Goal: Task Accomplishment & Management: Use online tool/utility

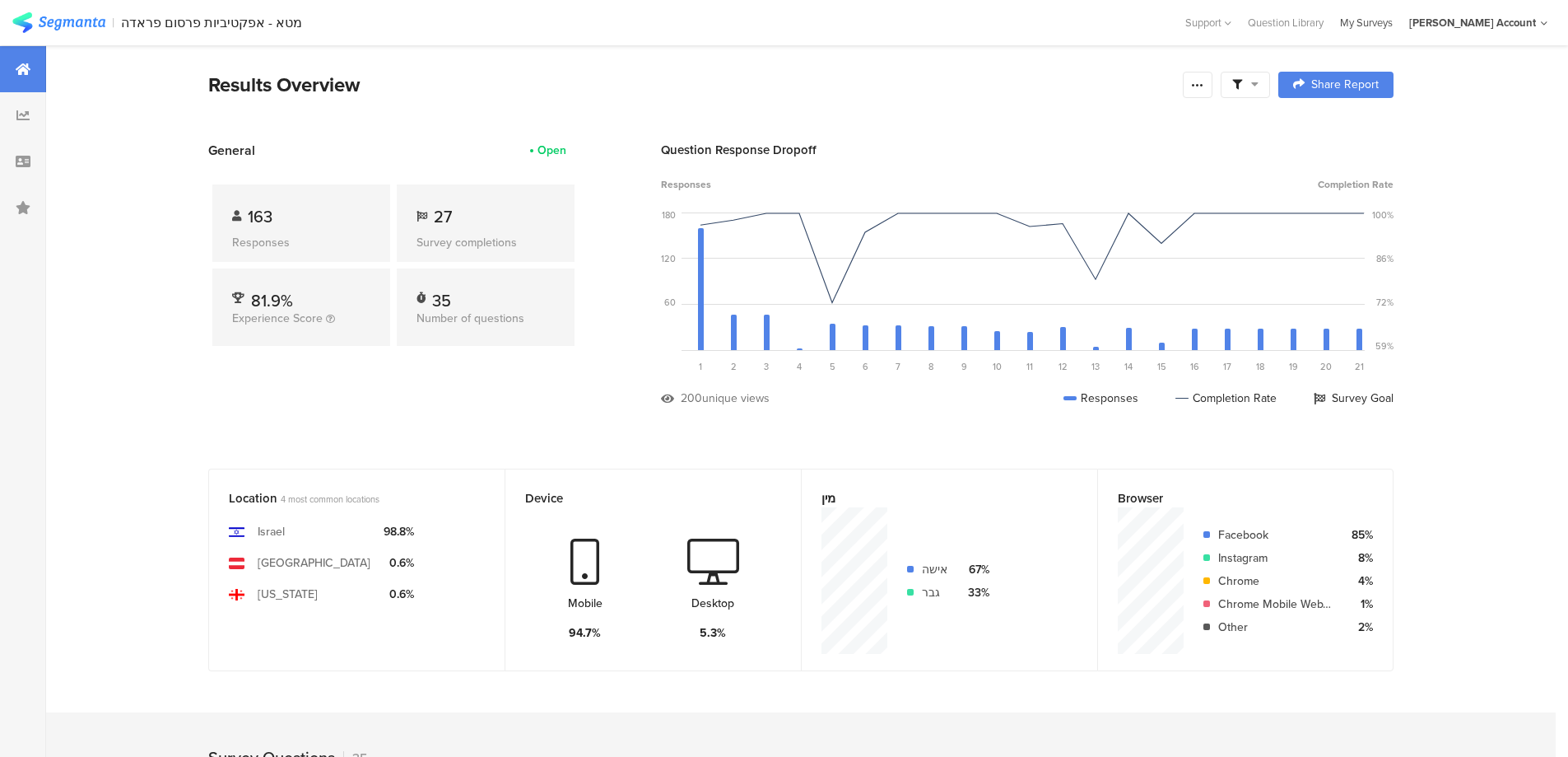
click at [1399, 24] on div "My Surveys" at bounding box center [1366, 22] width 69 height 16
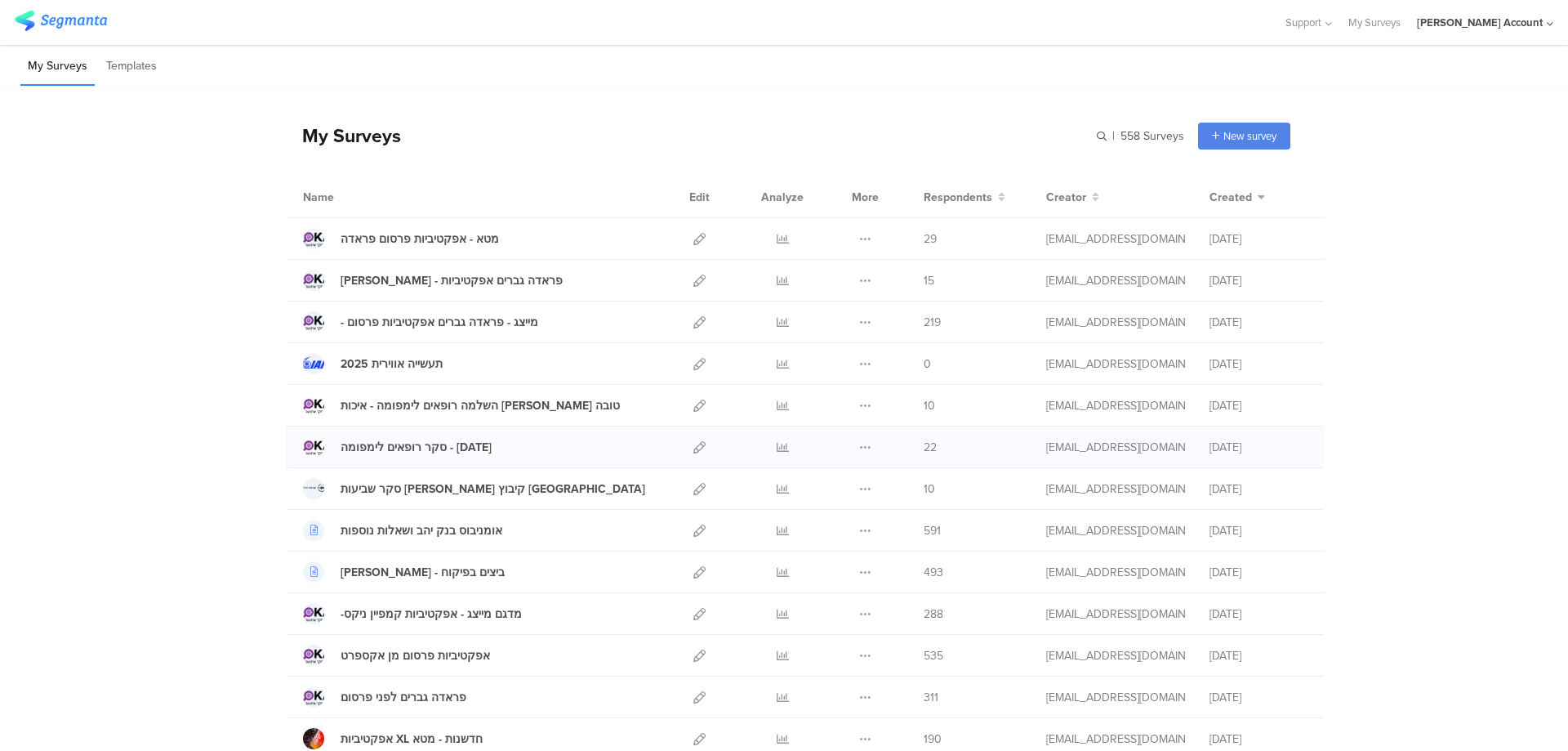
scroll to position [97, 0]
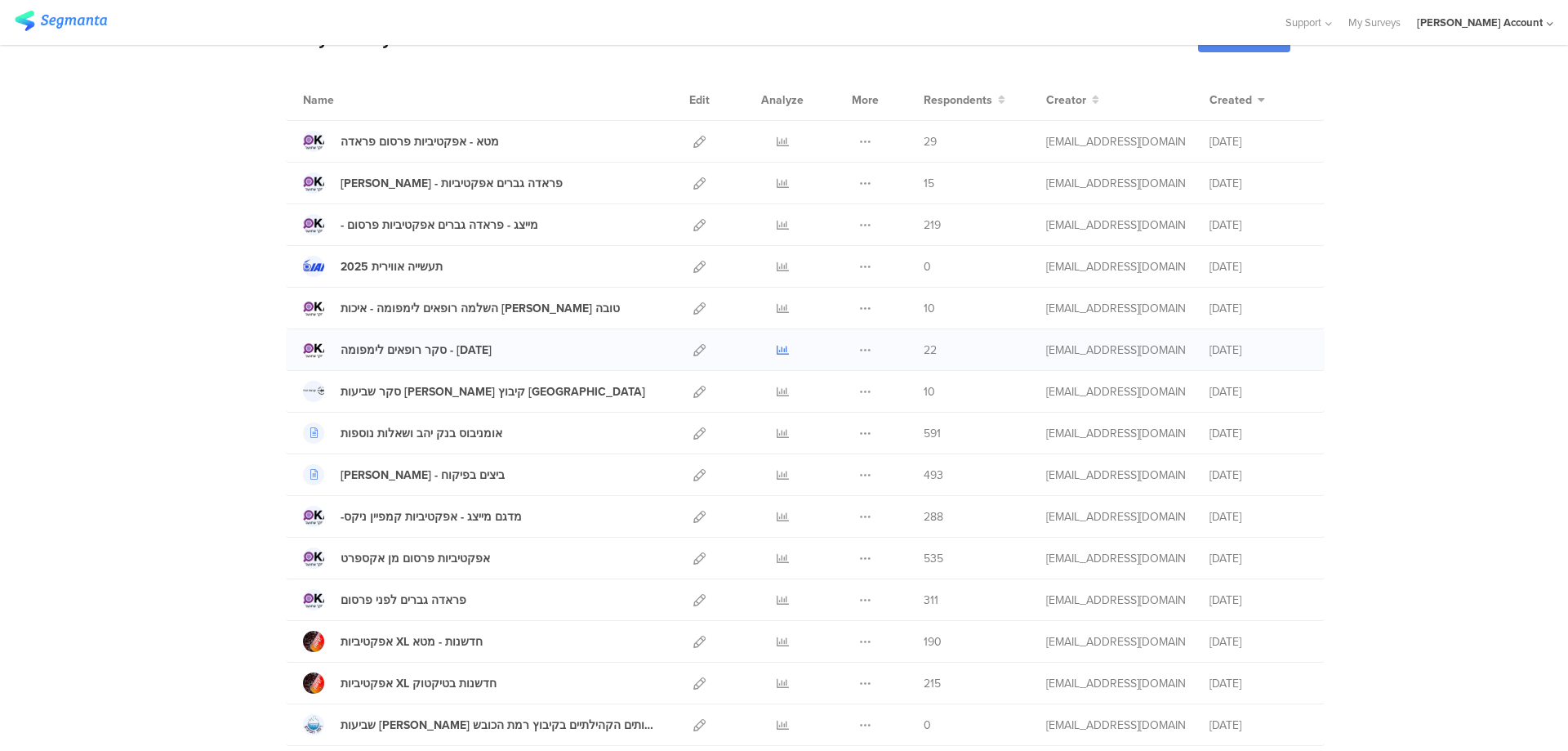
click at [777, 350] on icon at bounding box center [783, 350] width 13 height 13
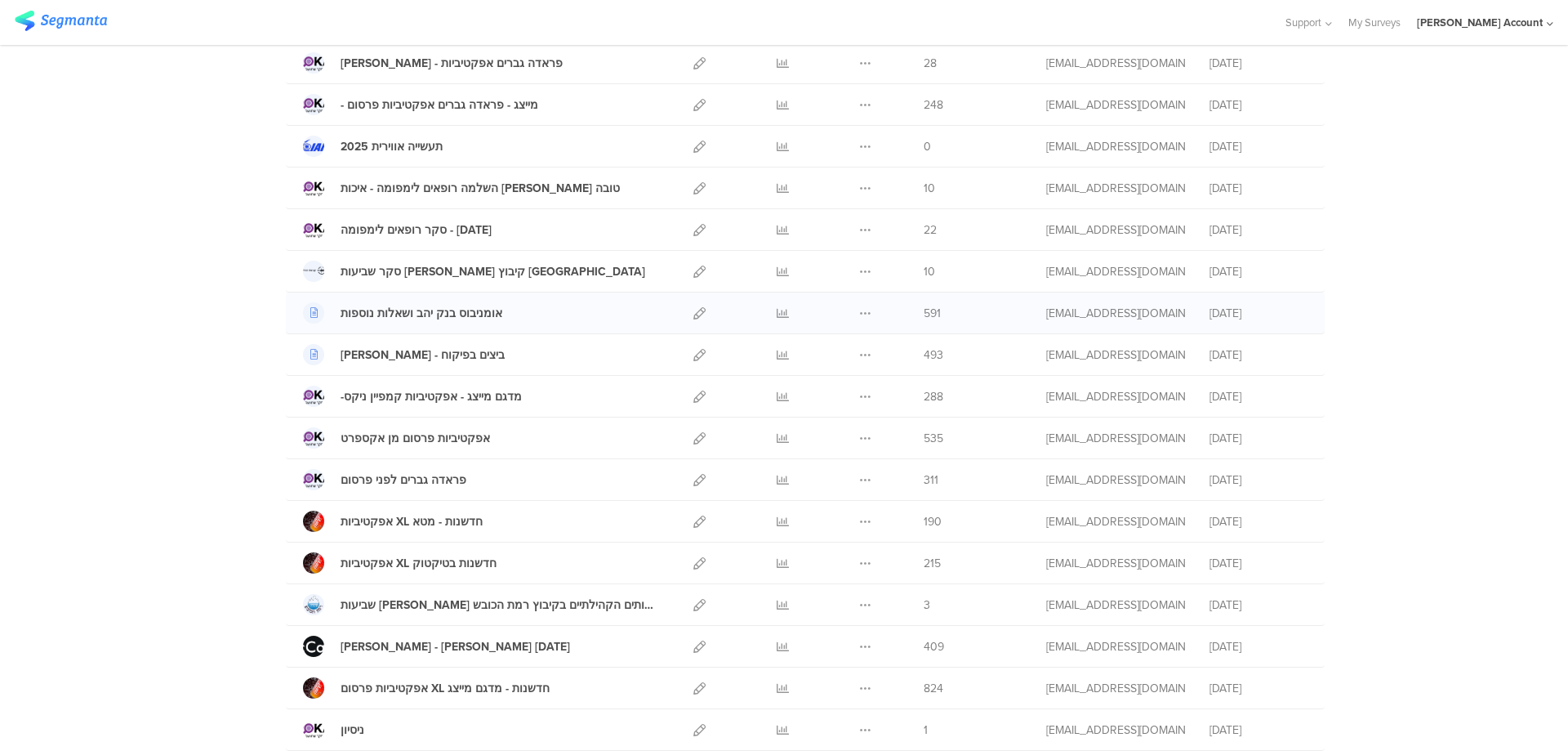
scroll to position [218, 0]
click at [693, 601] on icon at bounding box center [699, 603] width 13 height 13
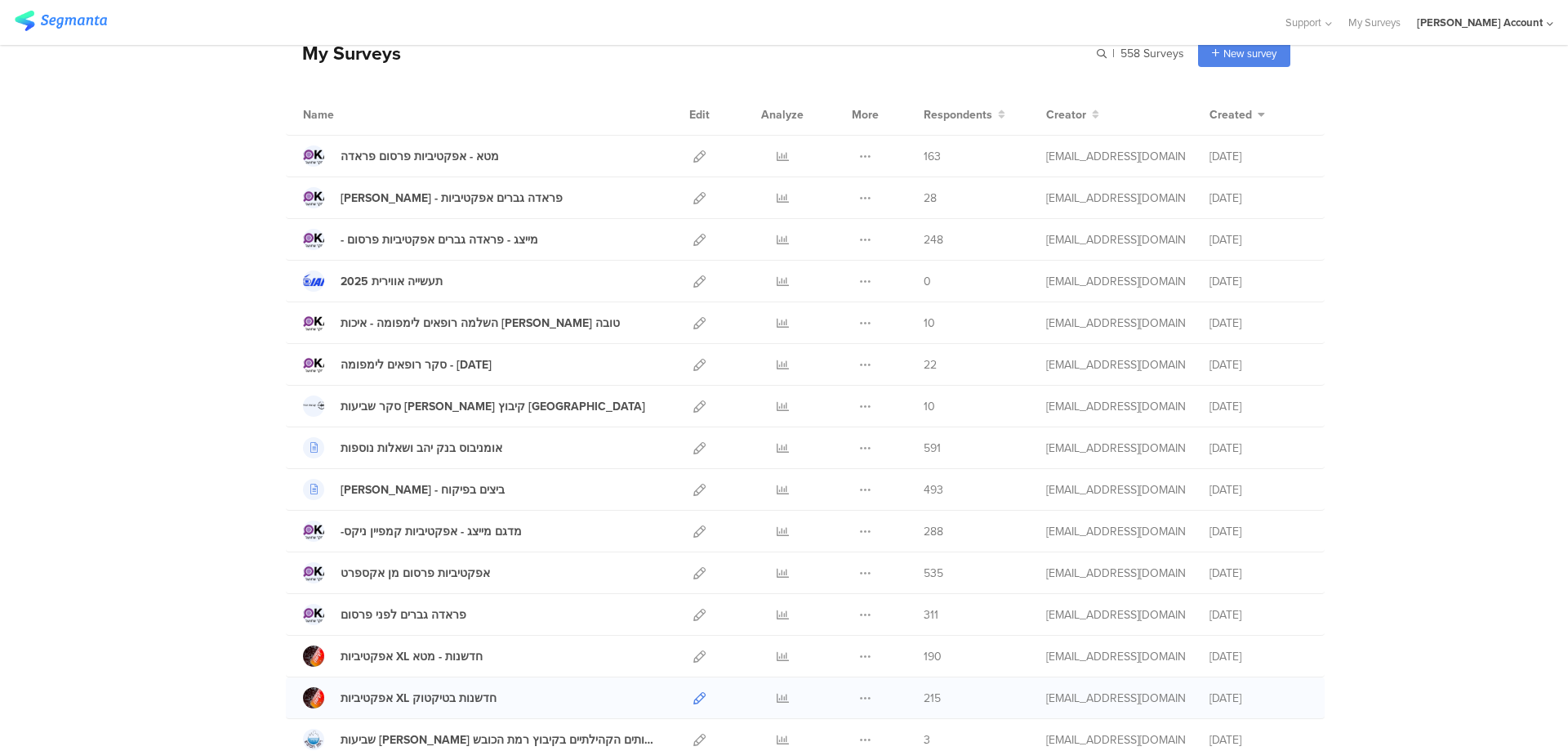
scroll to position [0, 0]
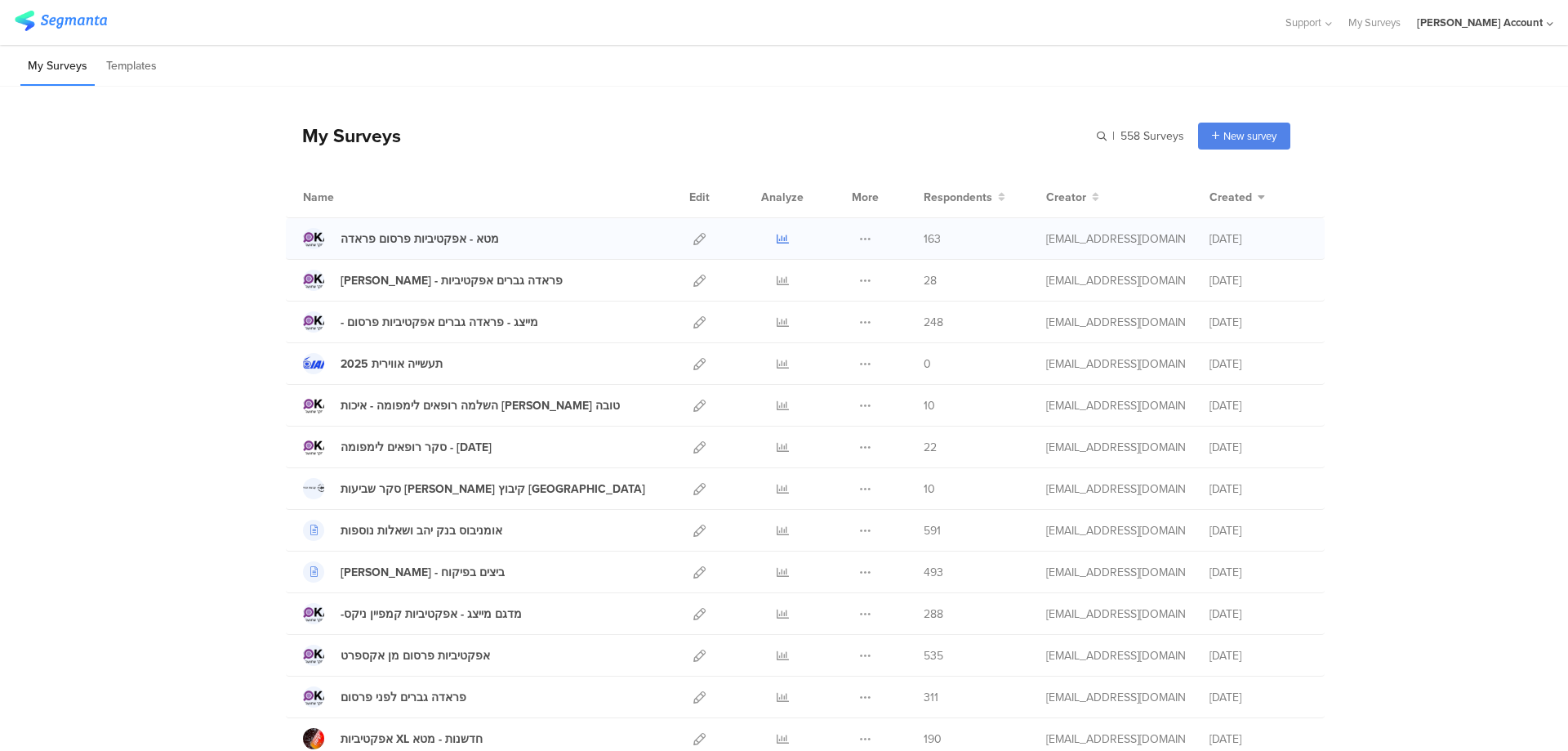
click at [777, 238] on icon at bounding box center [783, 239] width 13 height 13
click at [777, 276] on icon at bounding box center [783, 281] width 13 height 13
click at [777, 318] on icon at bounding box center [783, 322] width 13 height 13
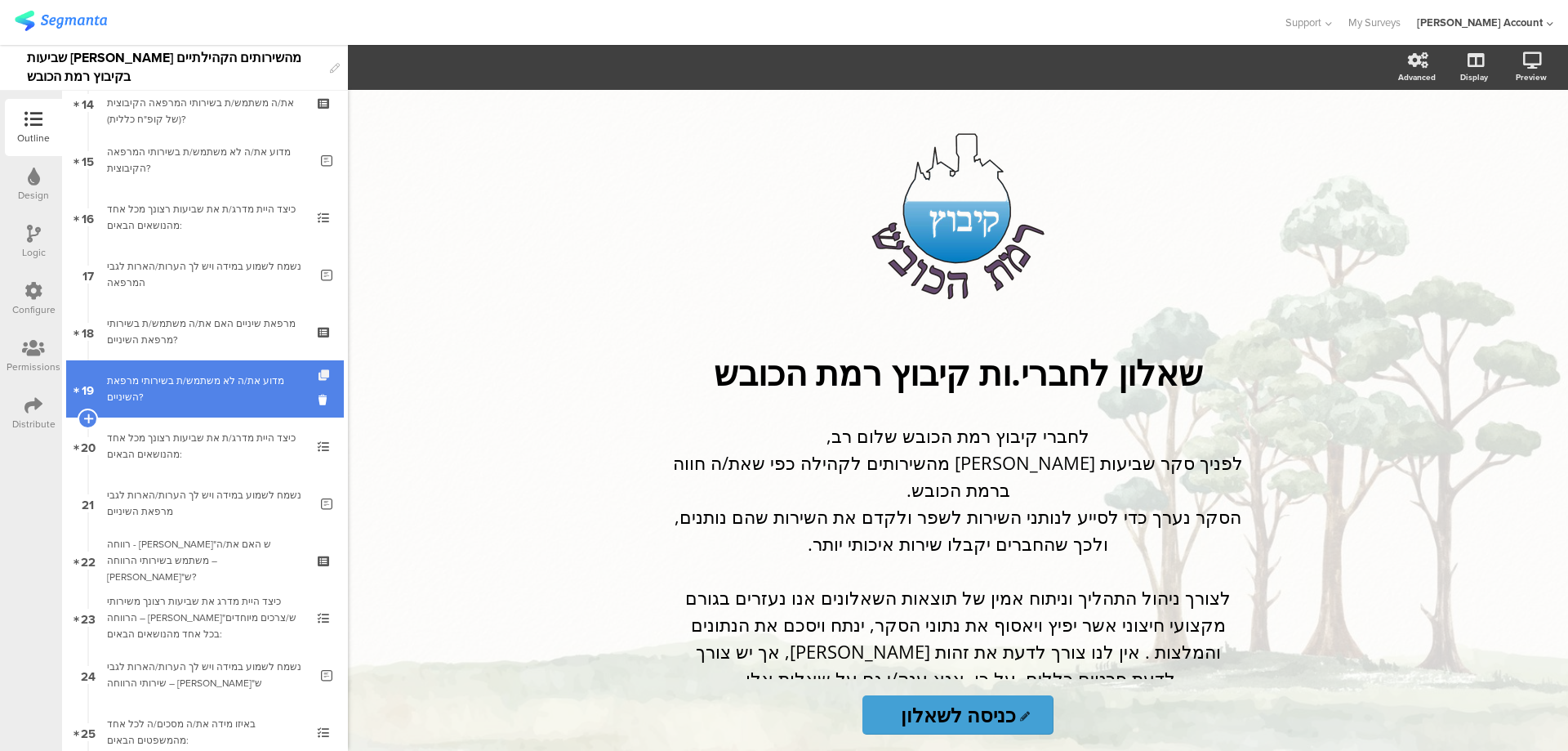
scroll to position [872, 0]
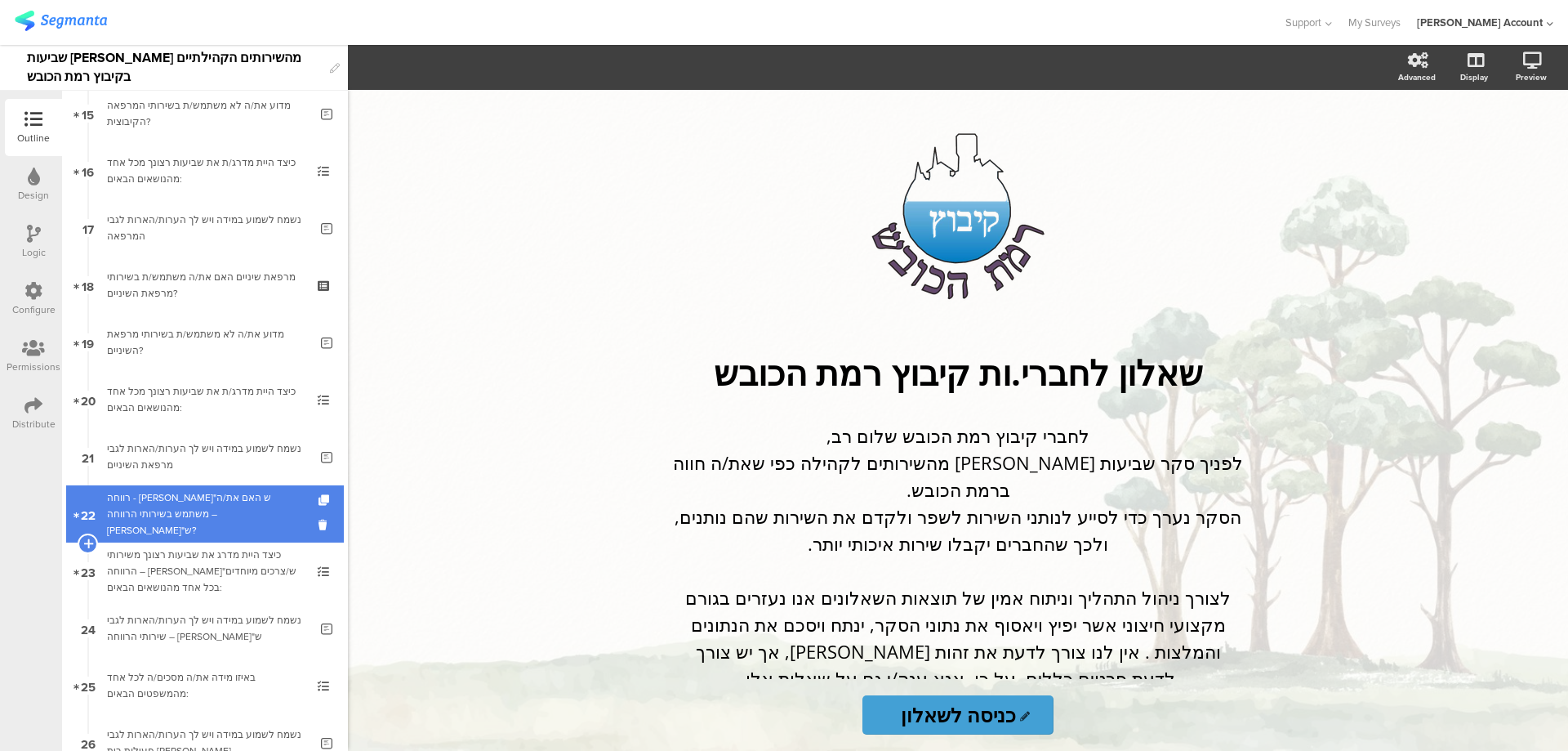
click at [255, 517] on div "רווחה - ברו"ש האם את/ה משתמש בשירותי הרווחה – ברו"ש?" at bounding box center [204, 514] width 196 height 49
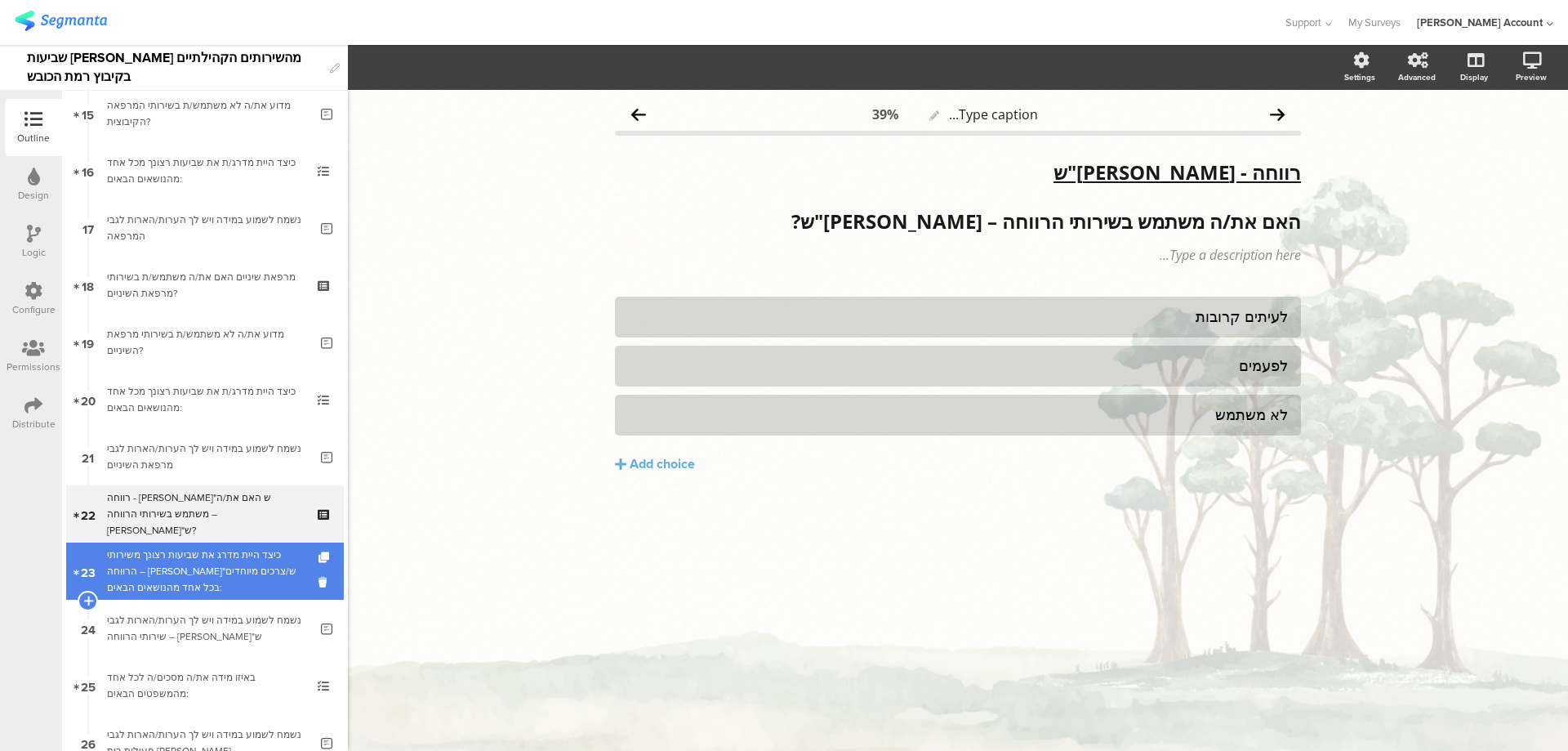
click at [244, 574] on div "כיצד היית מדרג את שביעות רצונך משירותי הרווחה – ברו"ש/צרכים מיוחדים בכל אחד מהנ…" at bounding box center [204, 571] width 196 height 49
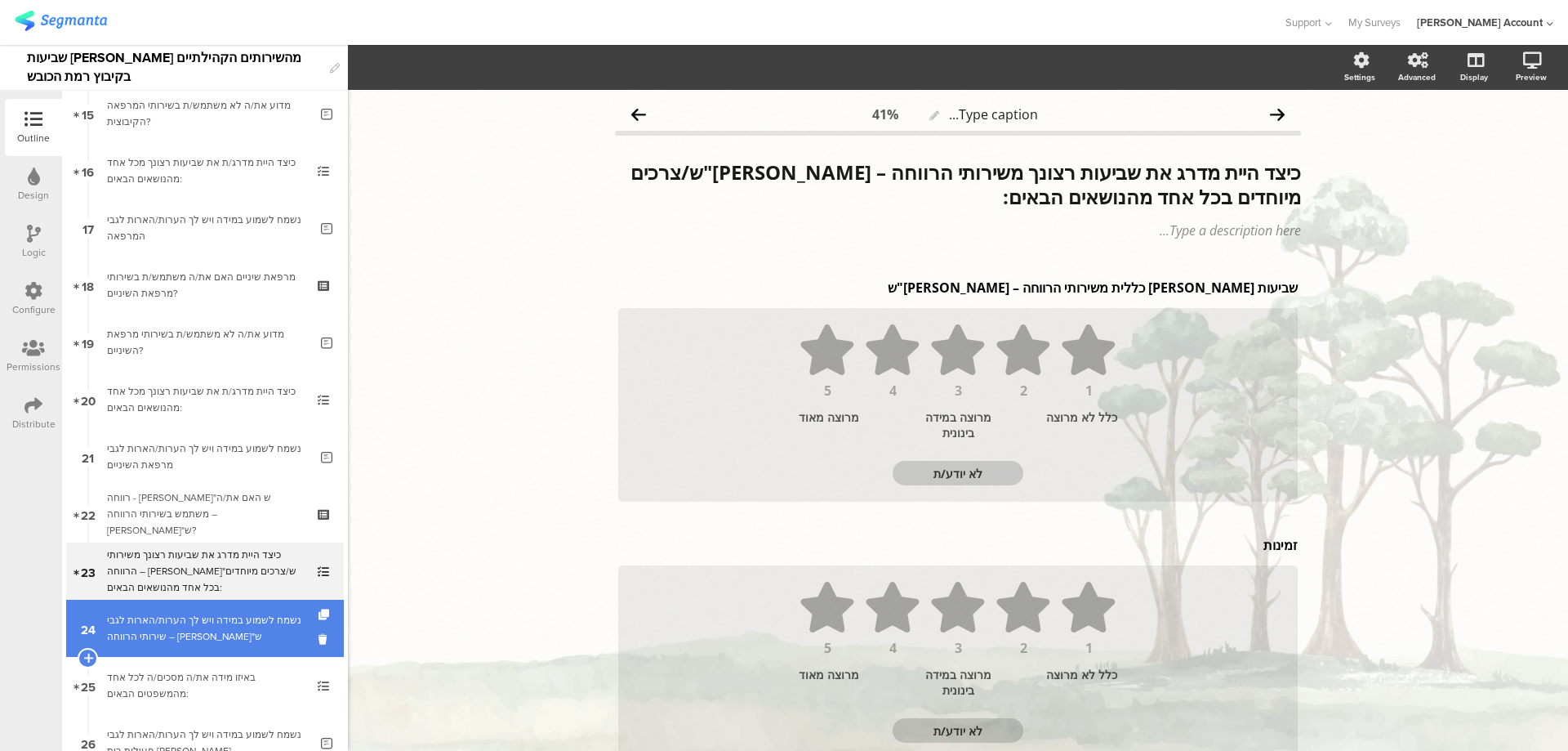
click at [253, 618] on div "נשמח לשמוע במידה ויש לך הערות/הארות לגבי שירותי הרווחה – ברו"ש" at bounding box center [207, 629] width 201 height 33
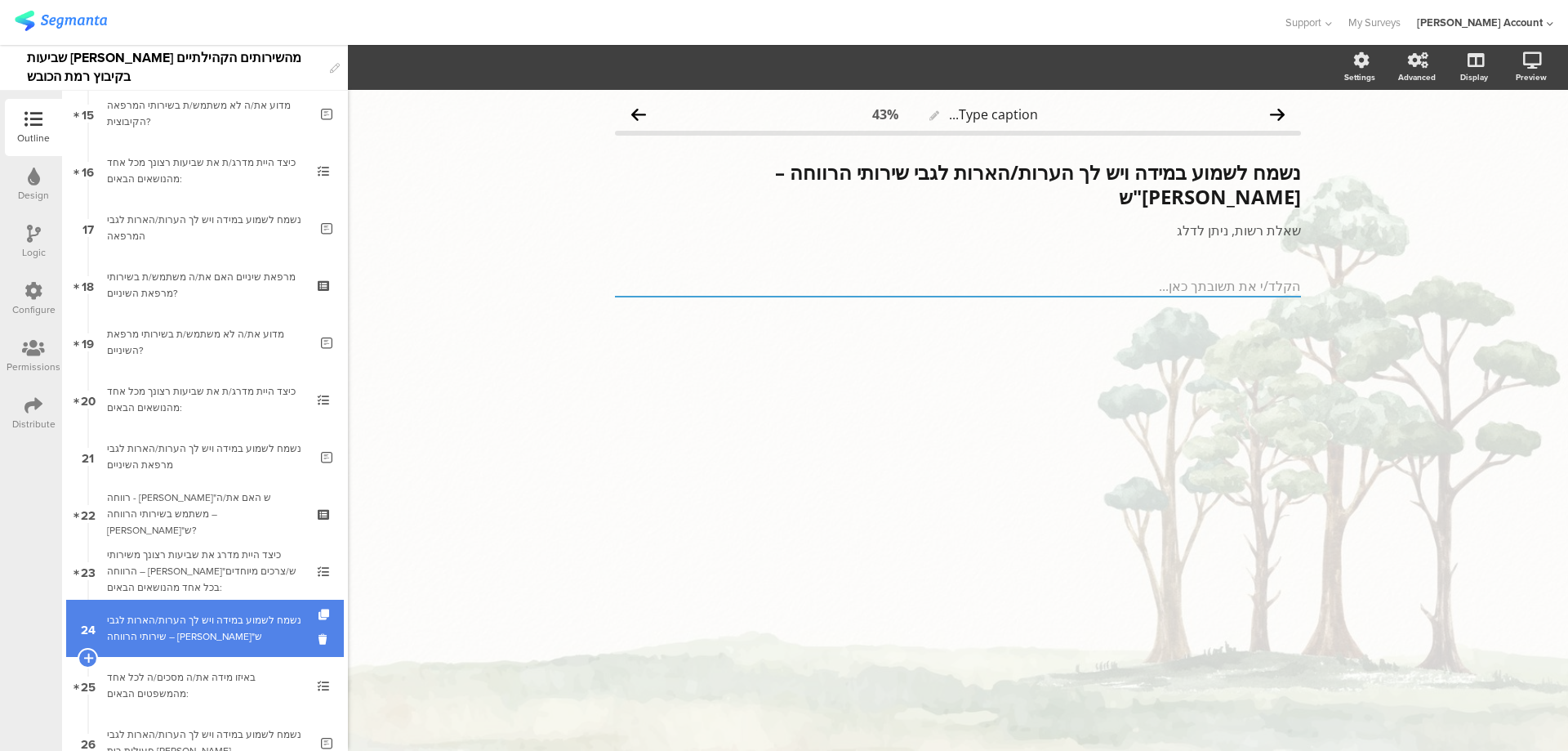
scroll to position [980, 0]
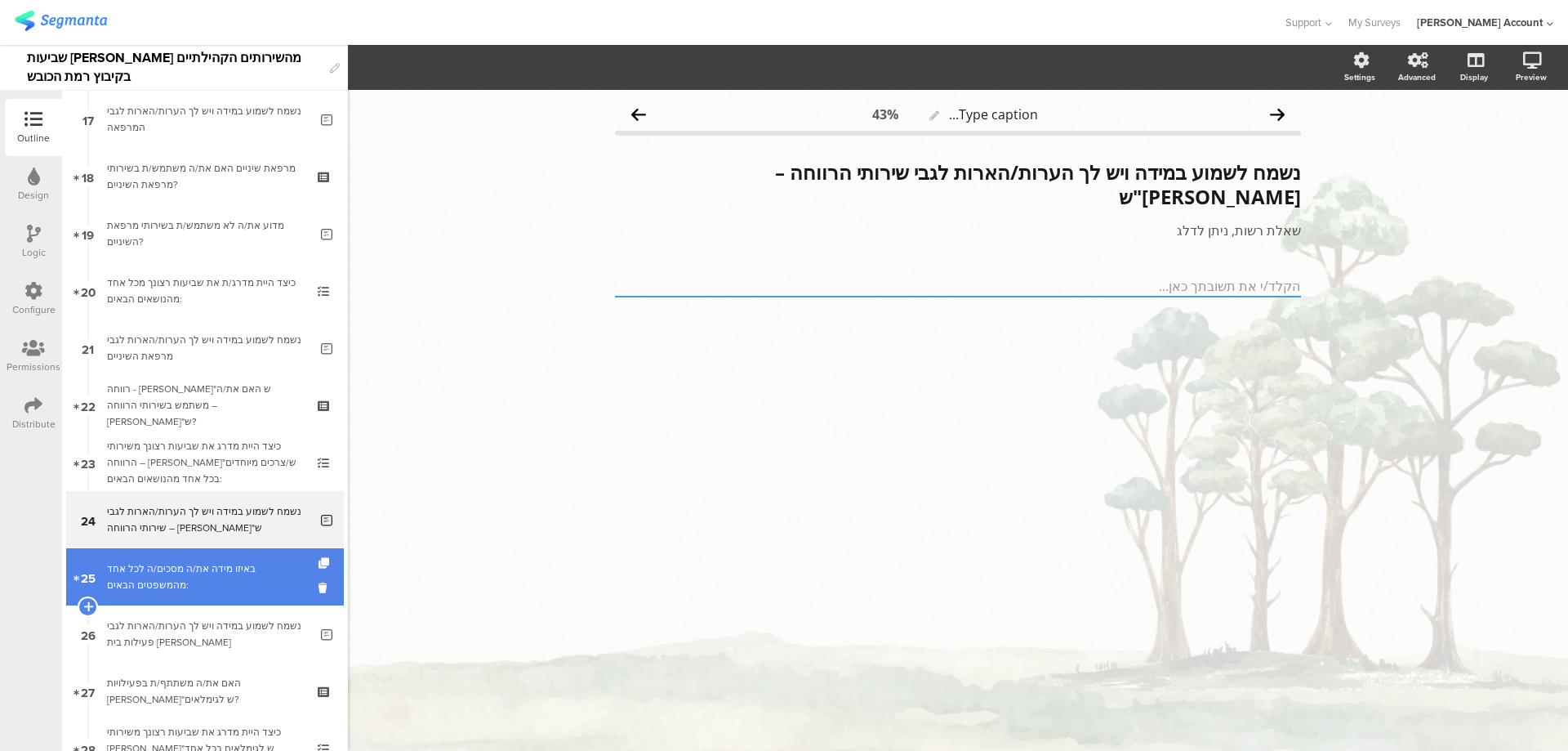
click at [257, 573] on div "באיזו מידה את/ה מסכים/ה לכל אחד מהמשפטים הבאים:" at bounding box center [204, 577] width 196 height 33
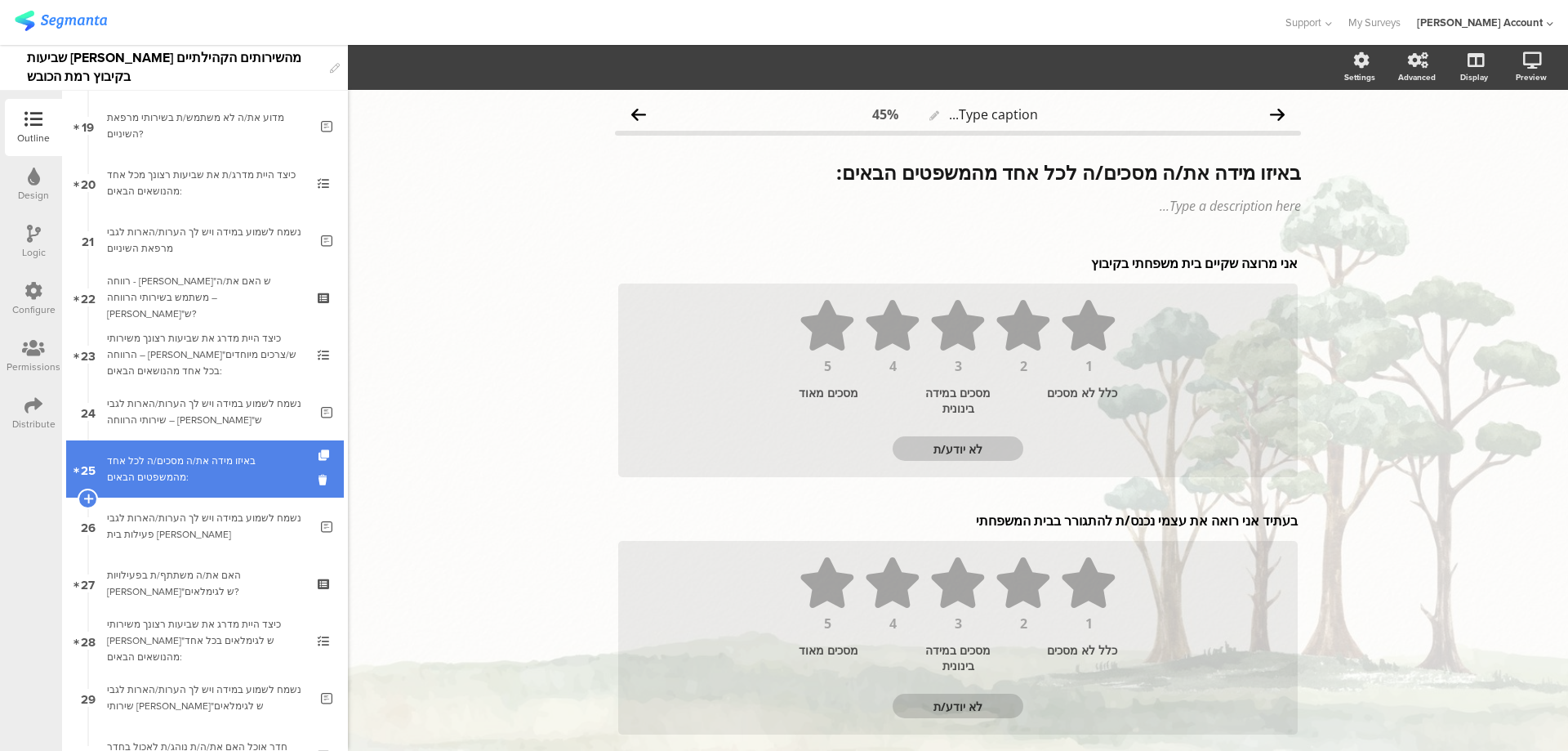
scroll to position [1089, 0]
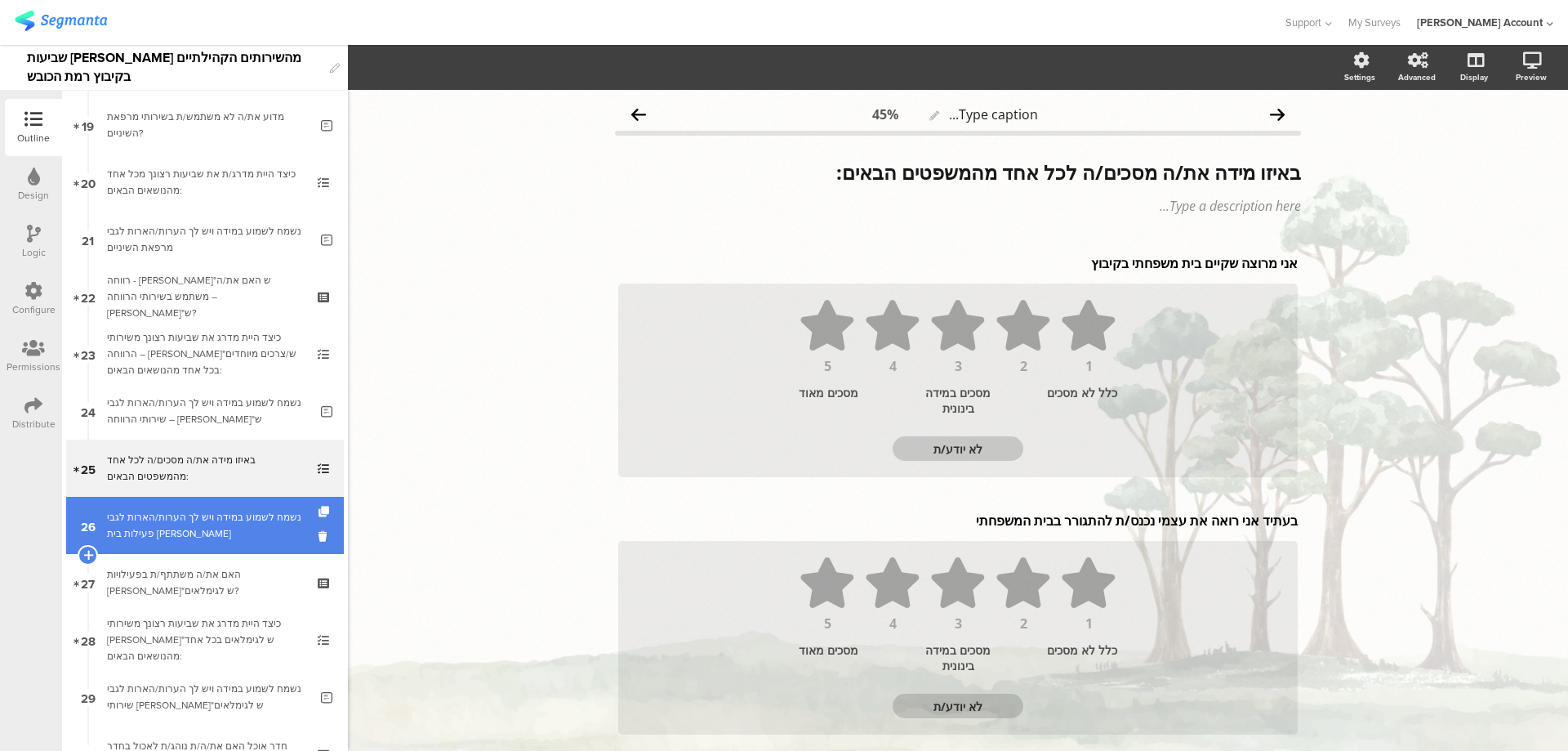
click at [270, 534] on div "נשמח לשמוע במידה ויש לך הערות/הארות לגבי פעילות בית הדר" at bounding box center [207, 525] width 201 height 33
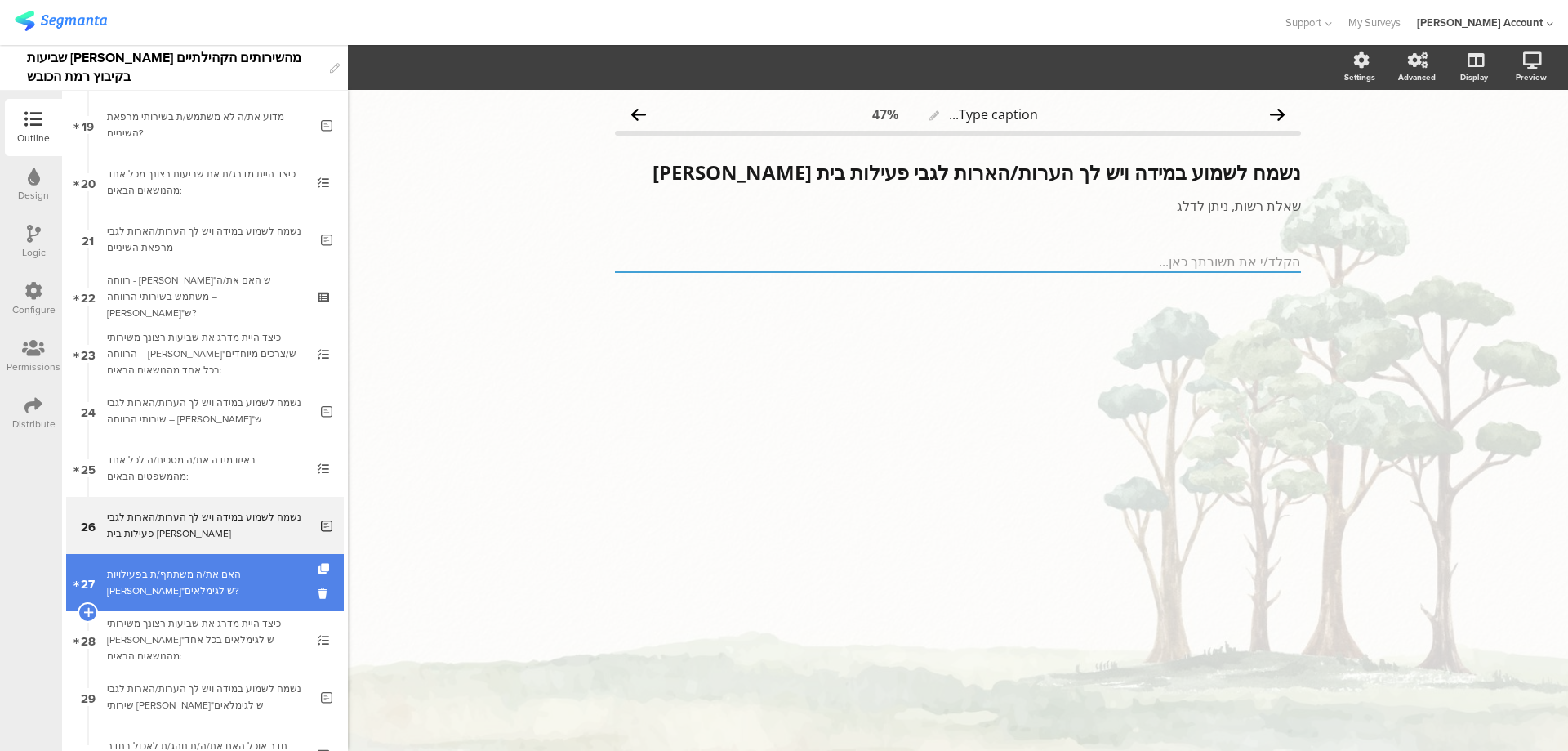
click at [263, 577] on div "האם את/ה משתתף/ת בפעילויות ברו"ש לגימלאים?" at bounding box center [204, 582] width 196 height 33
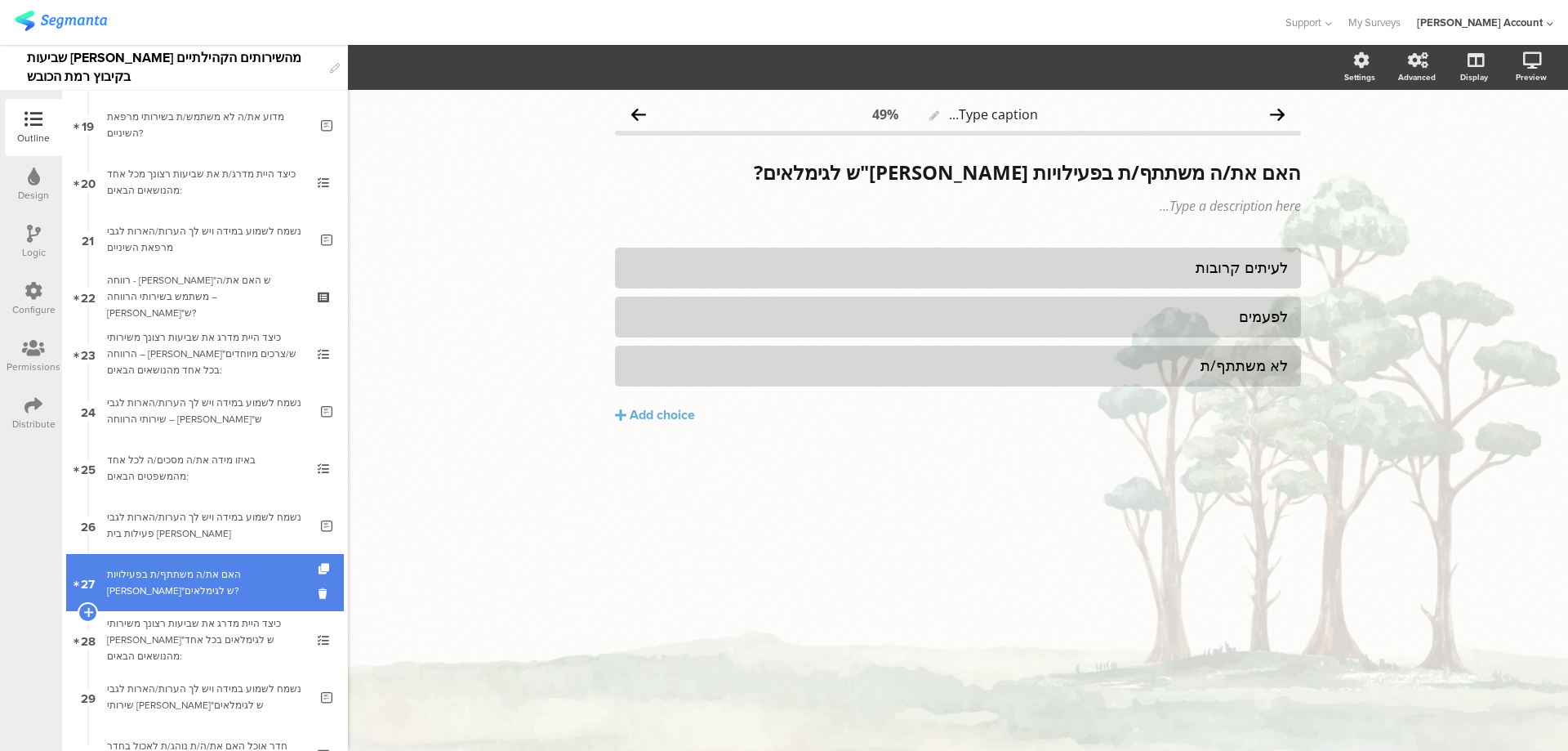
scroll to position [1198, 0]
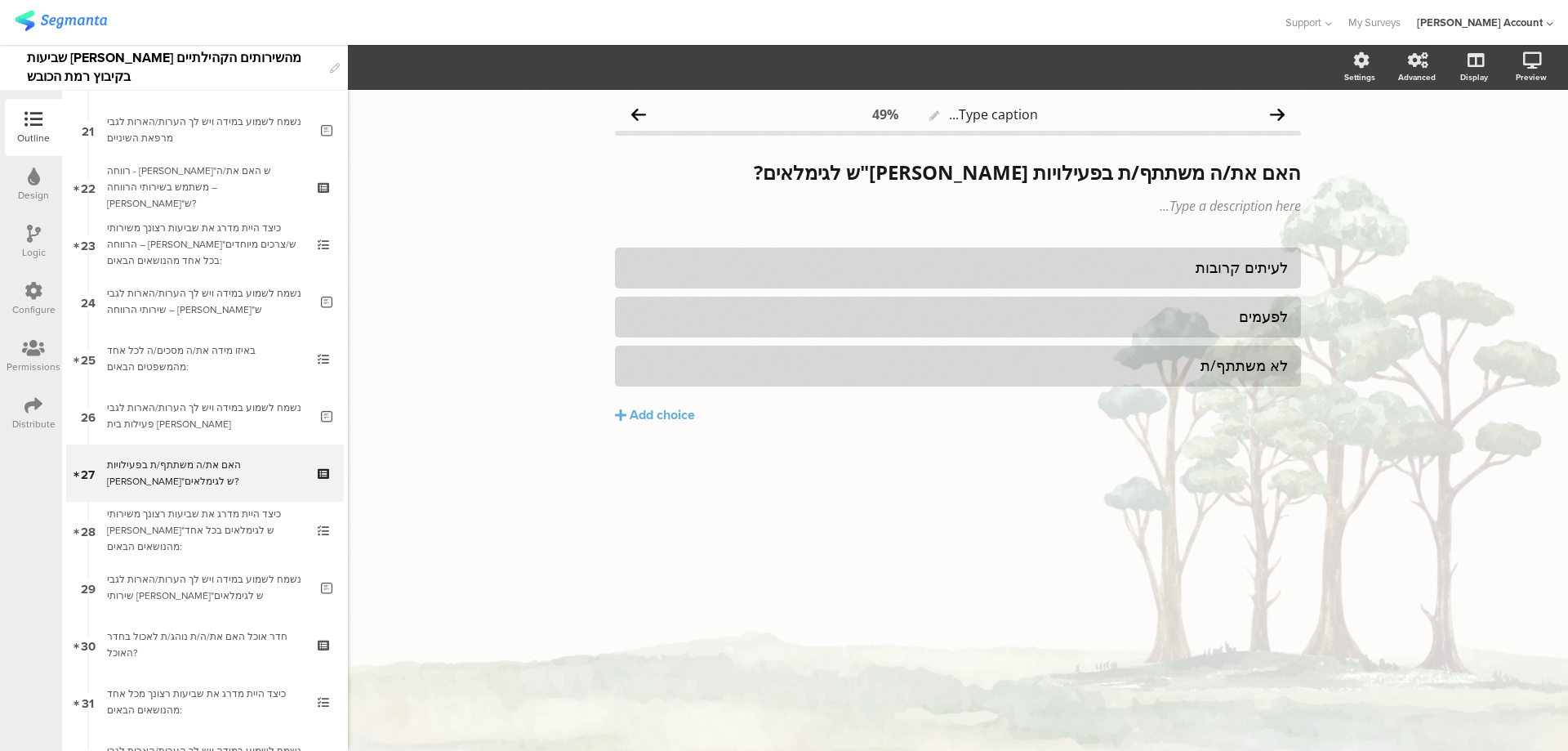
click at [25, 242] on div "Logic" at bounding box center [33, 241] width 57 height 57
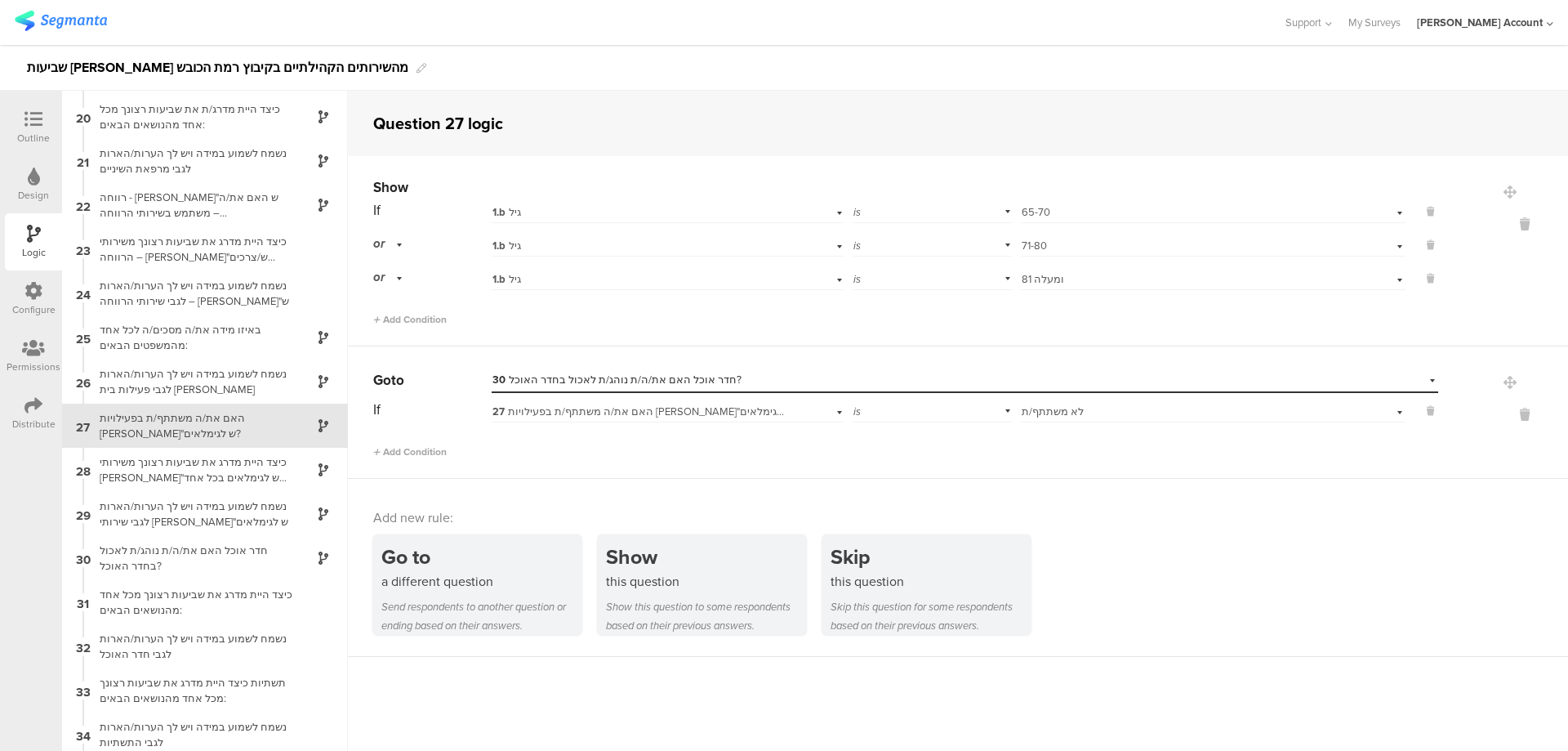
scroll to position [839, 0]
click at [199, 469] on div "כיצד היית מדרג את שביעות רצונך משירותי ברו"ש לגימלאים בכל אחד מהנושאים הבאים:" at bounding box center [192, 465] width 204 height 31
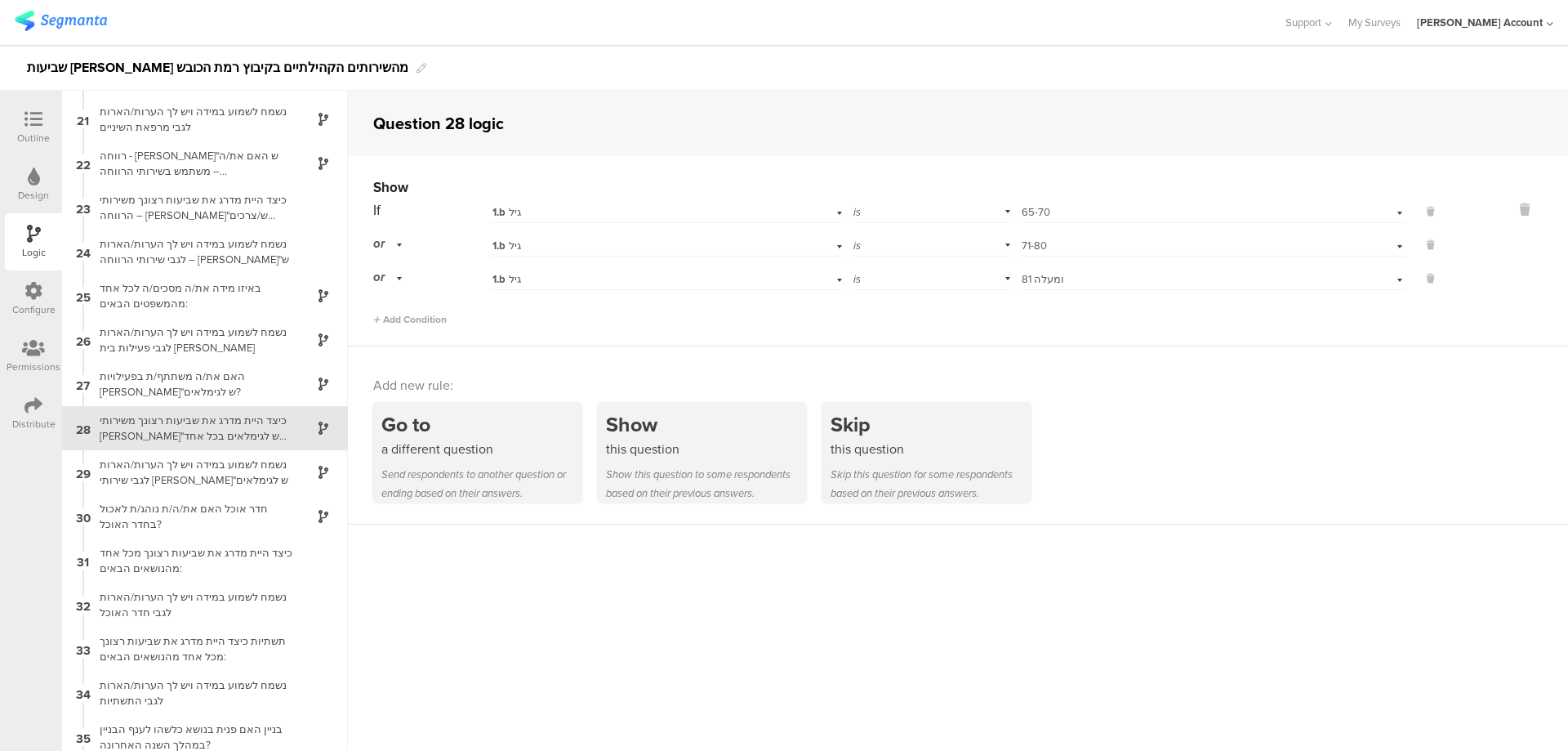
scroll to position [883, 0]
click at [44, 132] on div "Outline" at bounding box center [34, 138] width 33 height 14
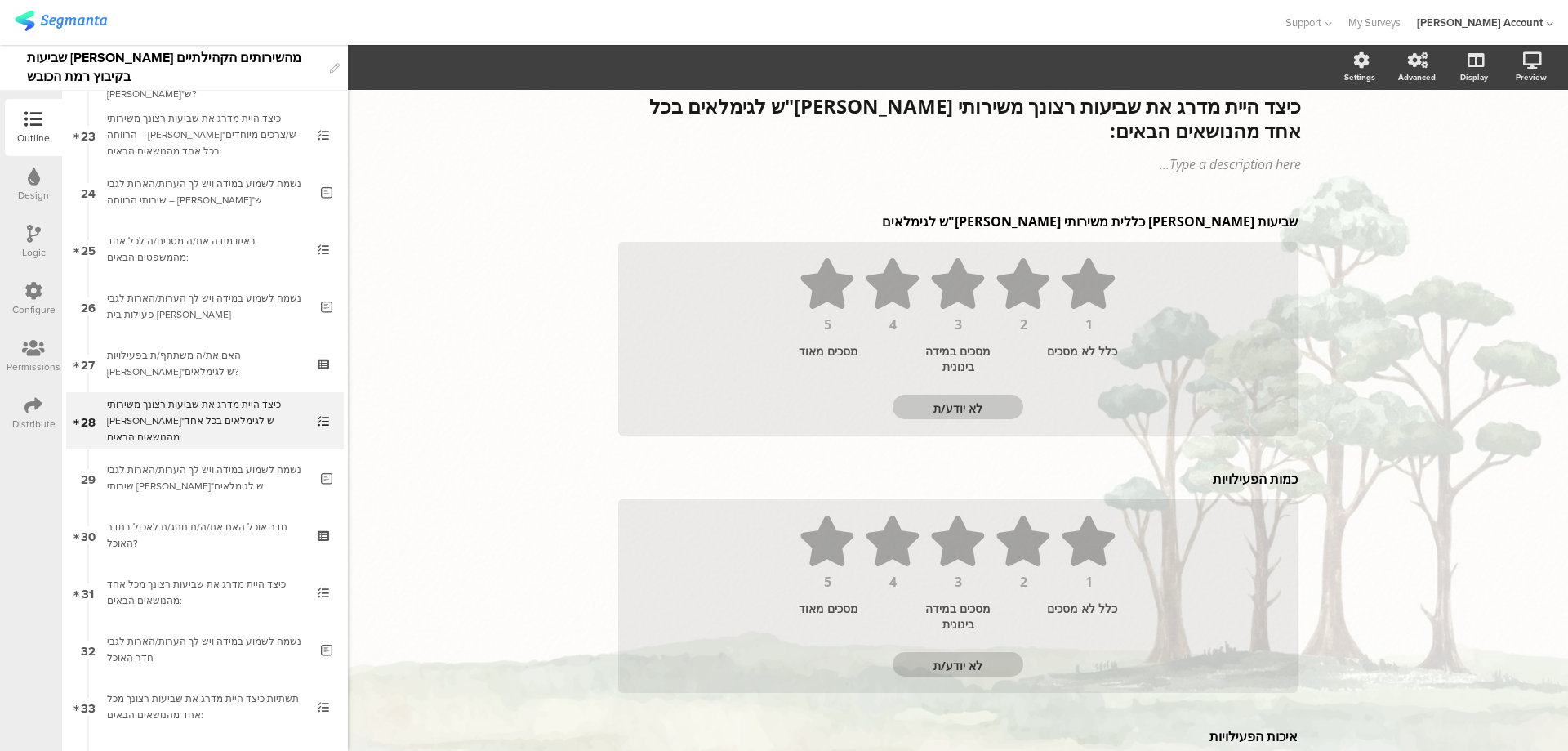
scroll to position [1659, 0]
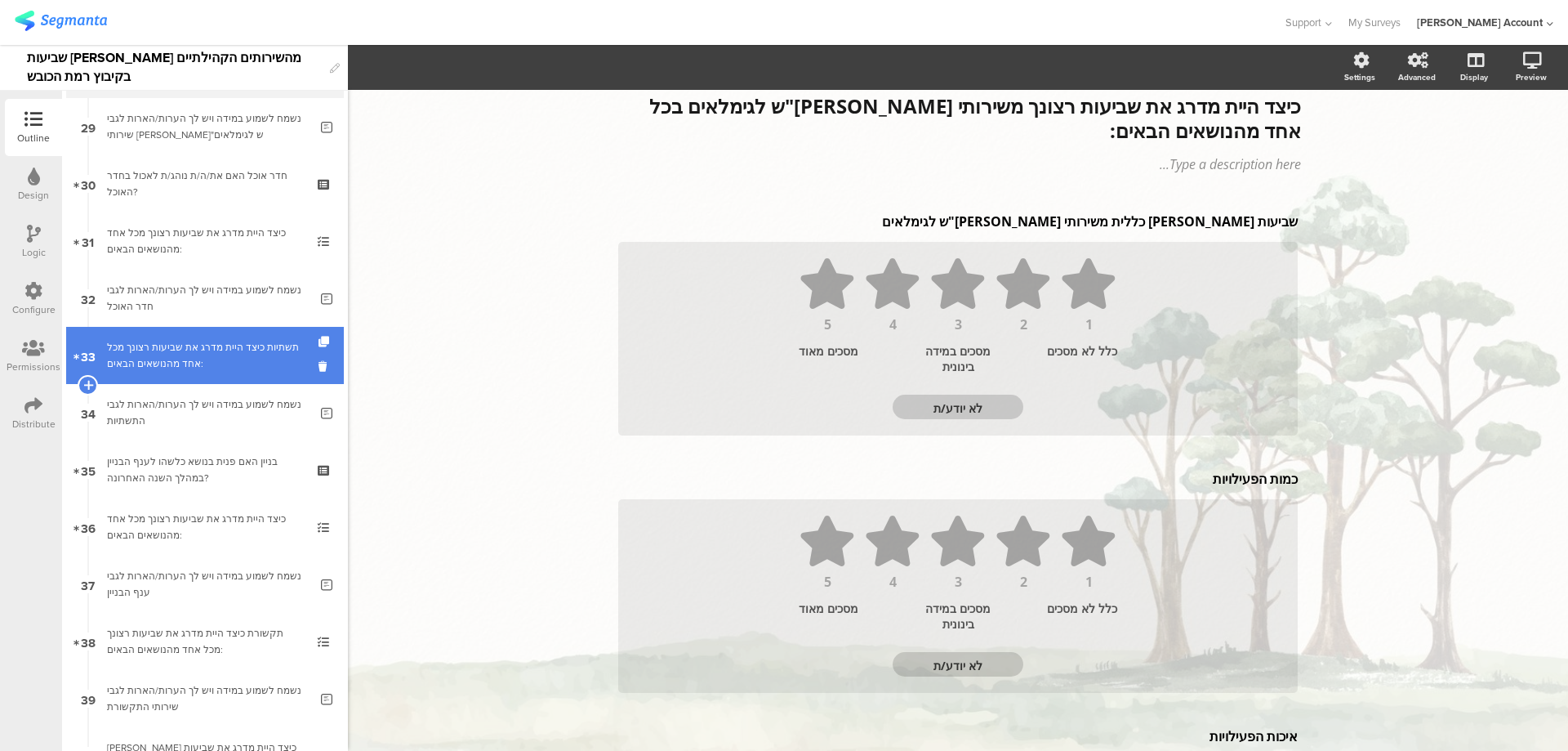
click at [200, 355] on div "תשתיות כיצד היית מדרג את שביעות רצונך מכל אחד מהנושאים הבאים:" at bounding box center [204, 356] width 196 height 33
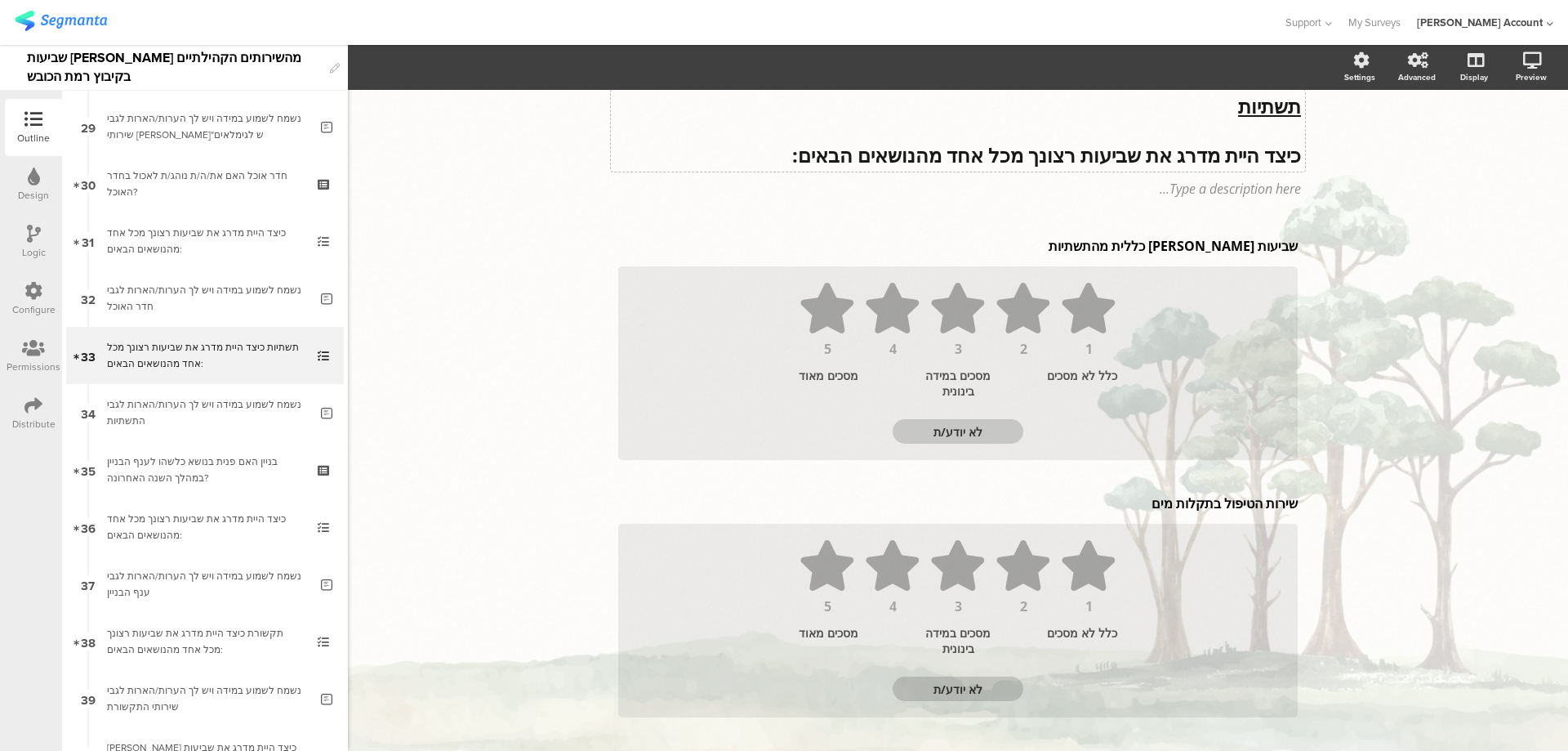
click at [1206, 117] on p "תשתיות" at bounding box center [958, 105] width 686 height 24
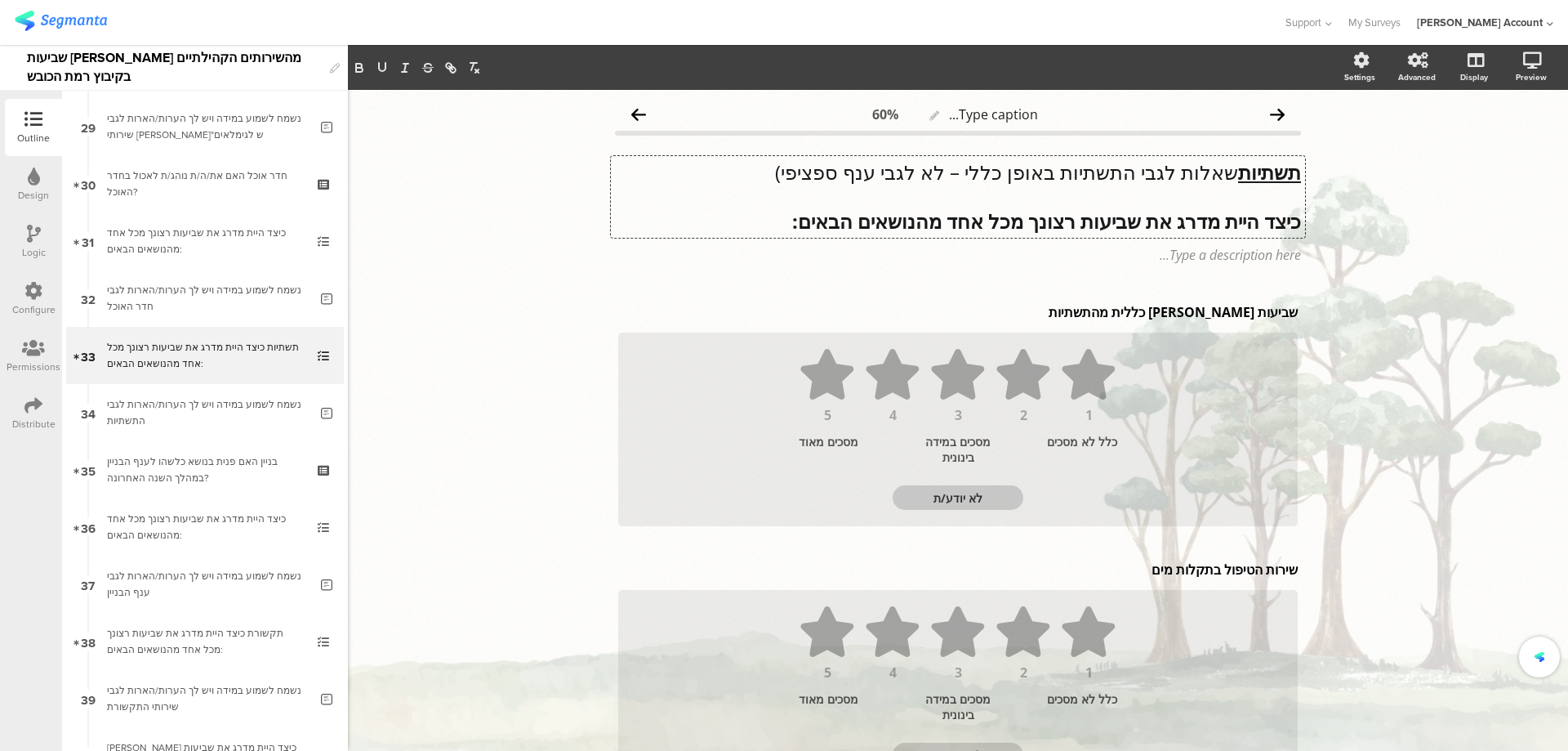
click at [1238, 174] on u "תשתיות" at bounding box center [1269, 172] width 63 height 27
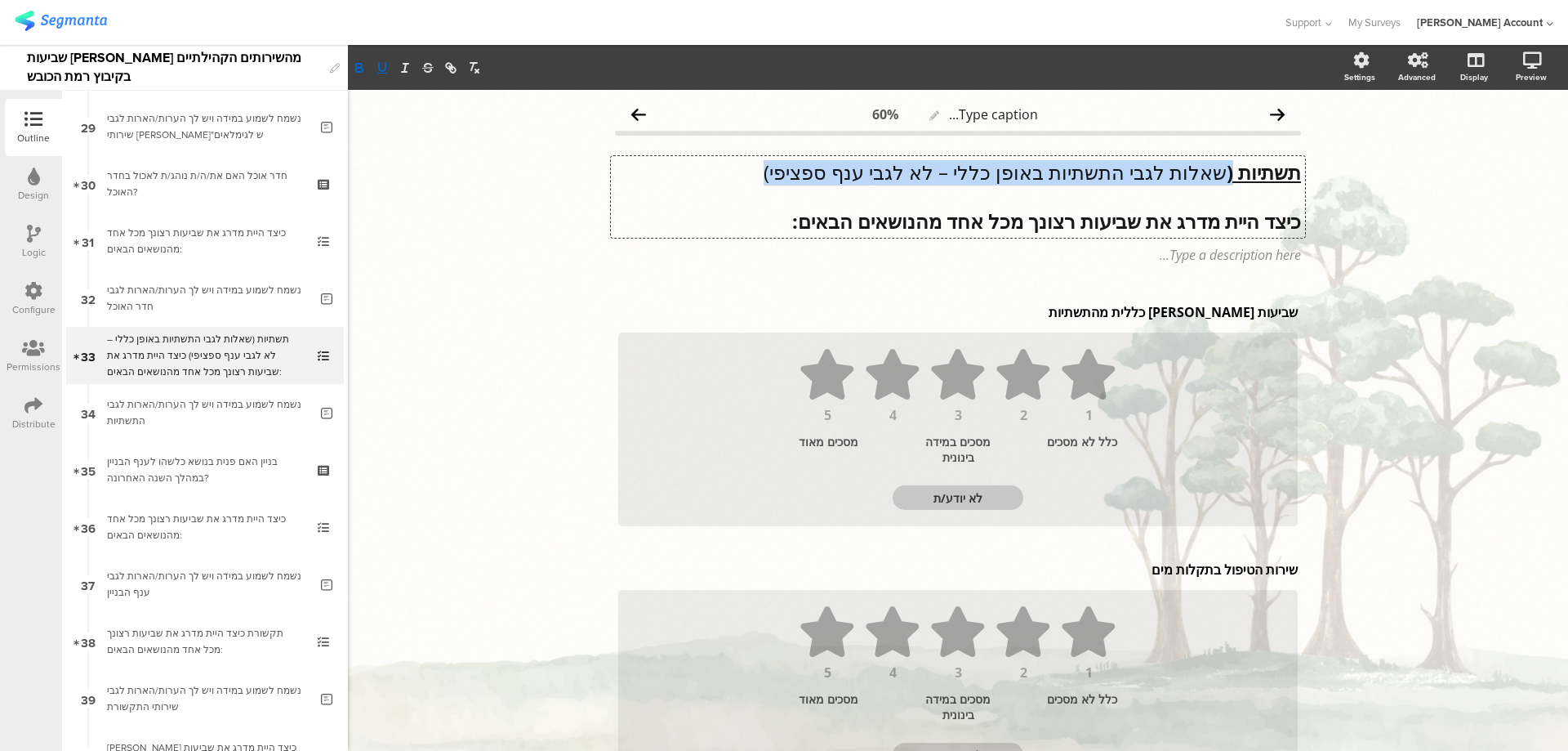
drag, startPoint x: 744, startPoint y: 173, endPoint x: 1220, endPoint y: 173, distance: 476.0
click at [1222, 172] on p "תשתיות ( שאלות לגבי התשתיות באופן כללי – לא לגבי ענף ספציפי)" at bounding box center [958, 172] width 686 height 24
click at [362, 67] on icon "button" at bounding box center [359, 67] width 14 height 14
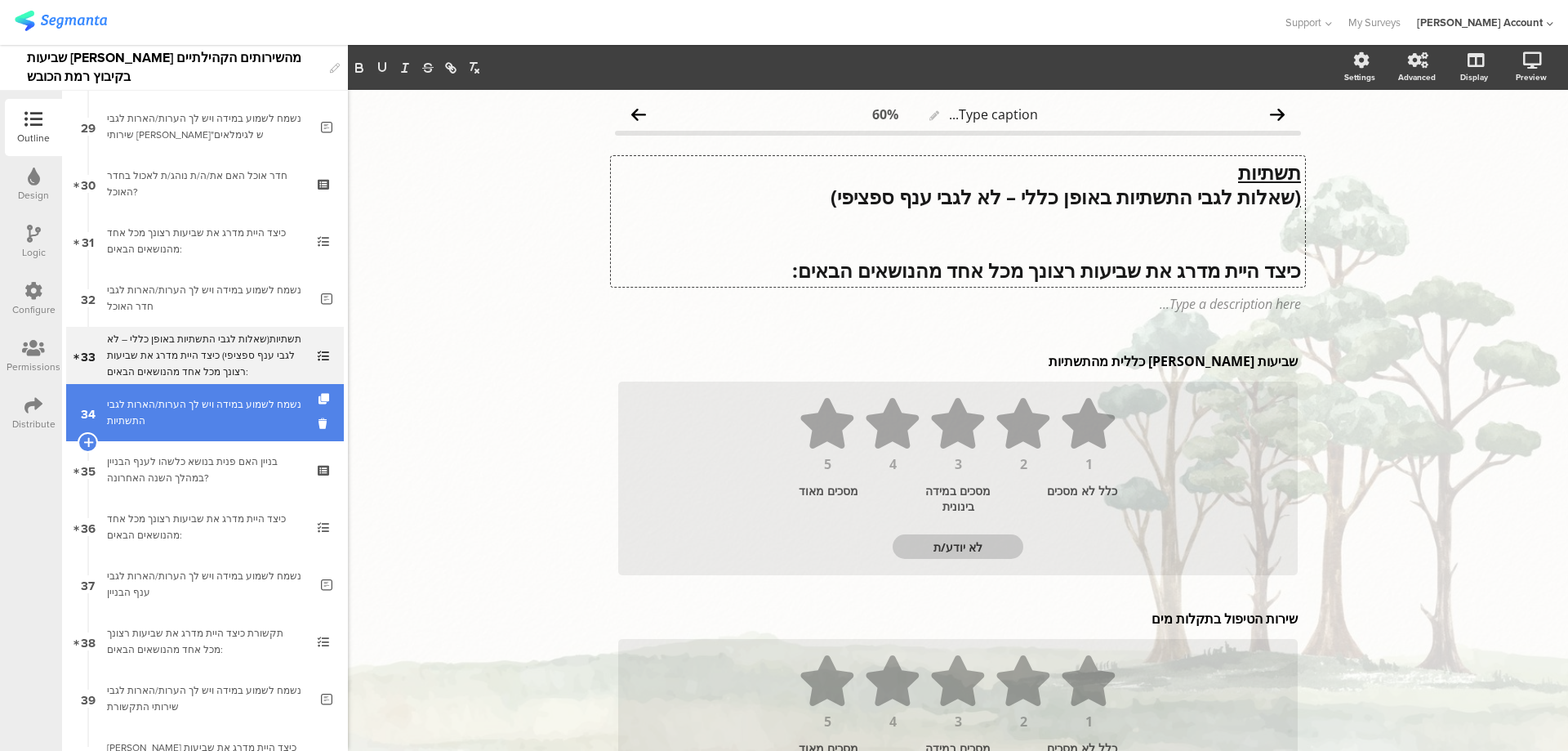
scroll to position [2101, 0]
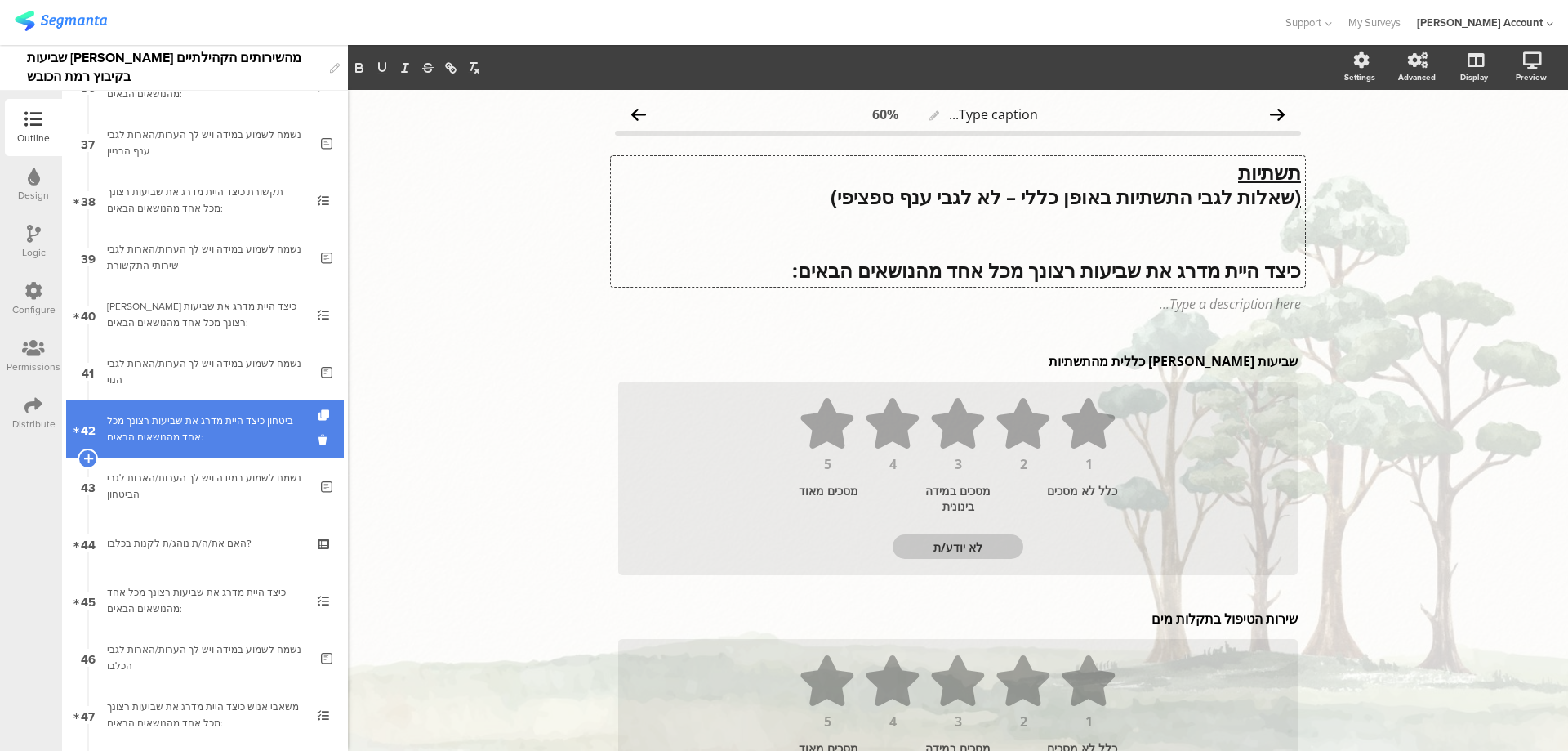
click at [234, 425] on div "ביטחון כיצד היית מדרג את שביעות רצונך מכל אחד מהנושאים הבאים:" at bounding box center [204, 429] width 196 height 33
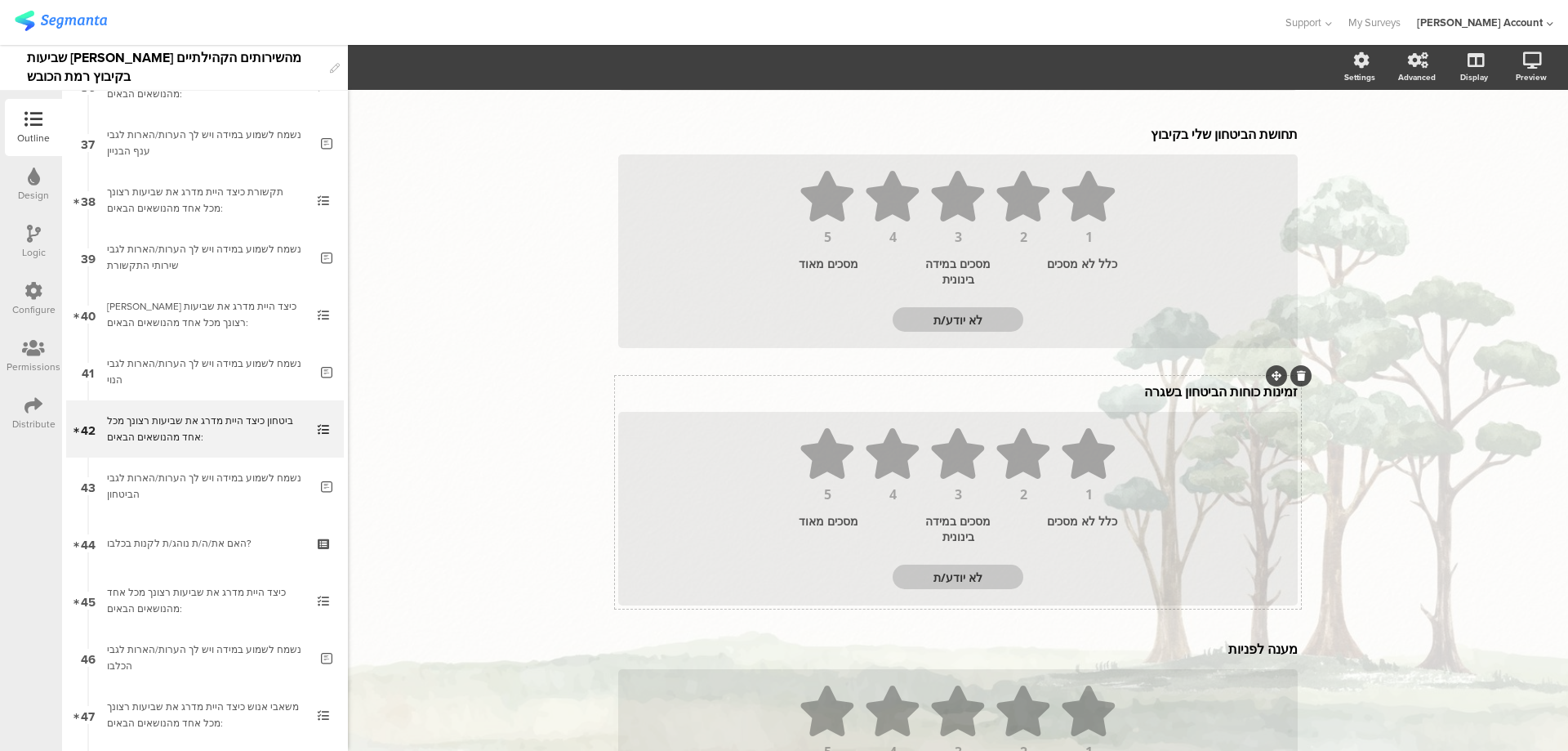
click at [1190, 391] on div "שביעות רצון כללית מהביטחון בקיבוץ שביעות רצון כללית מהביטחון בקיבוץ 1 2 3 4 5 כ…" at bounding box center [958, 492] width 686 height 1262
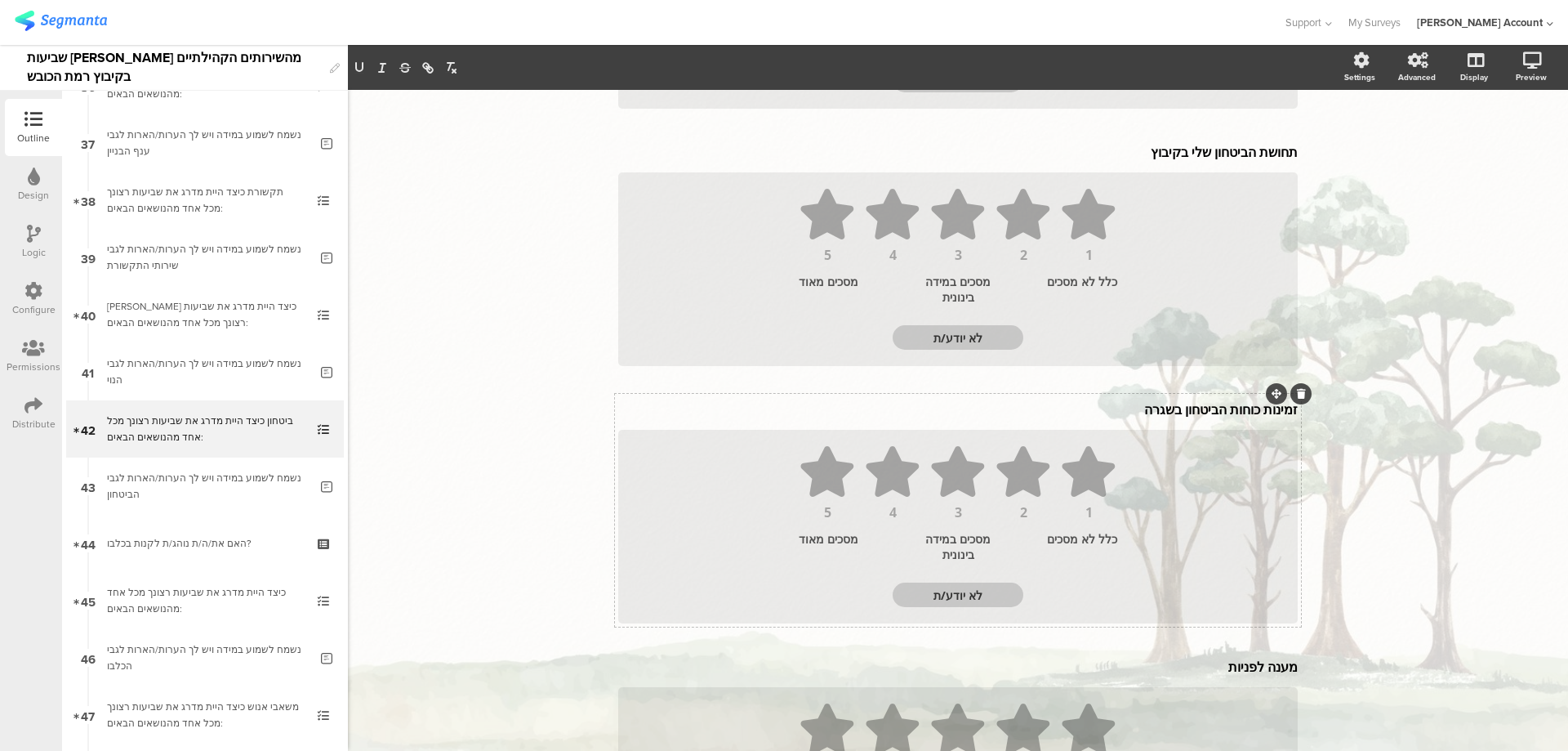
click at [1190, 391] on div "שביעות רצון כללית מהביטחון בקיבוץ שביעות רצון כללית מהביטחון בקיבוץ 1 2 3 4 5 כ…" at bounding box center [958, 510] width 686 height 1262
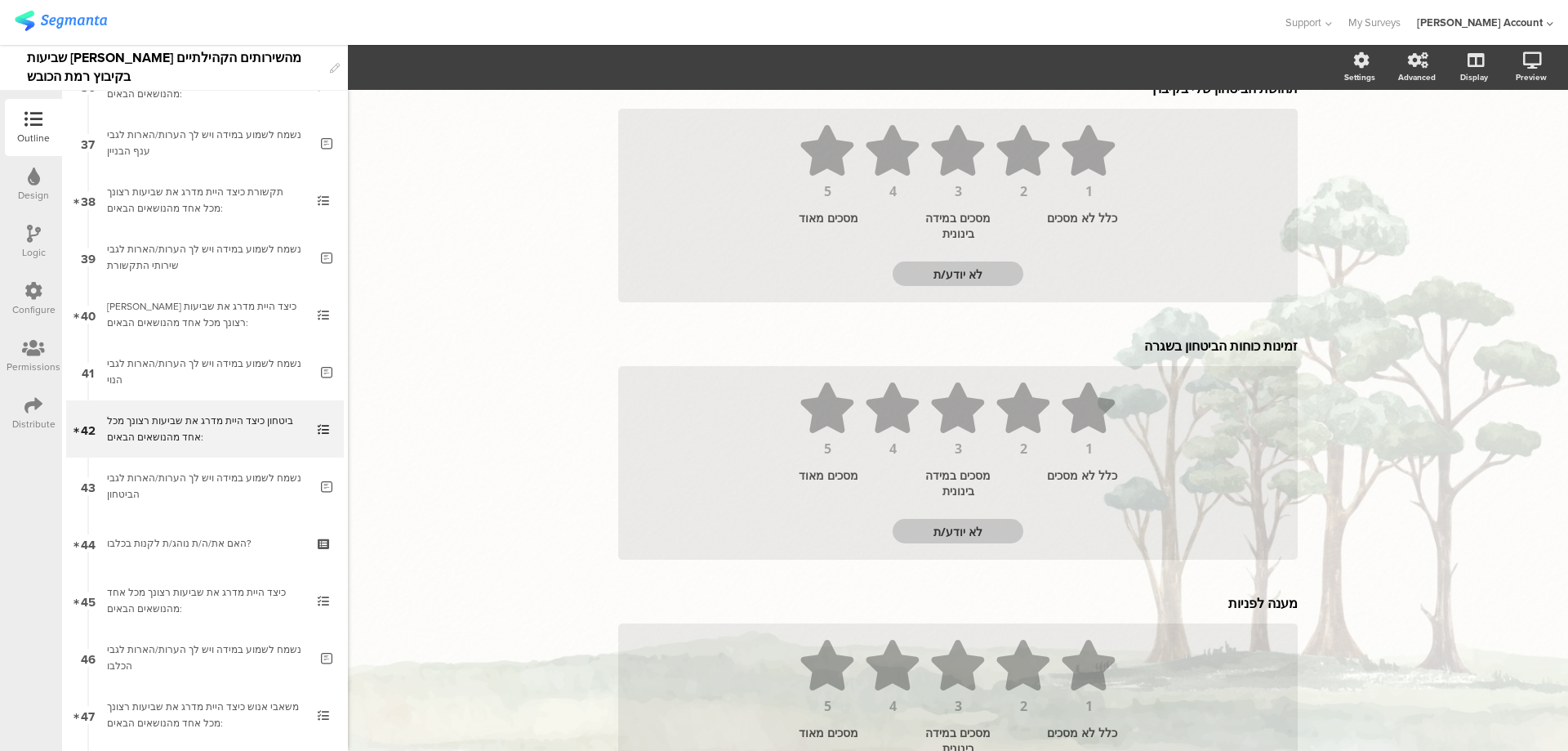
scroll to position [463, 0]
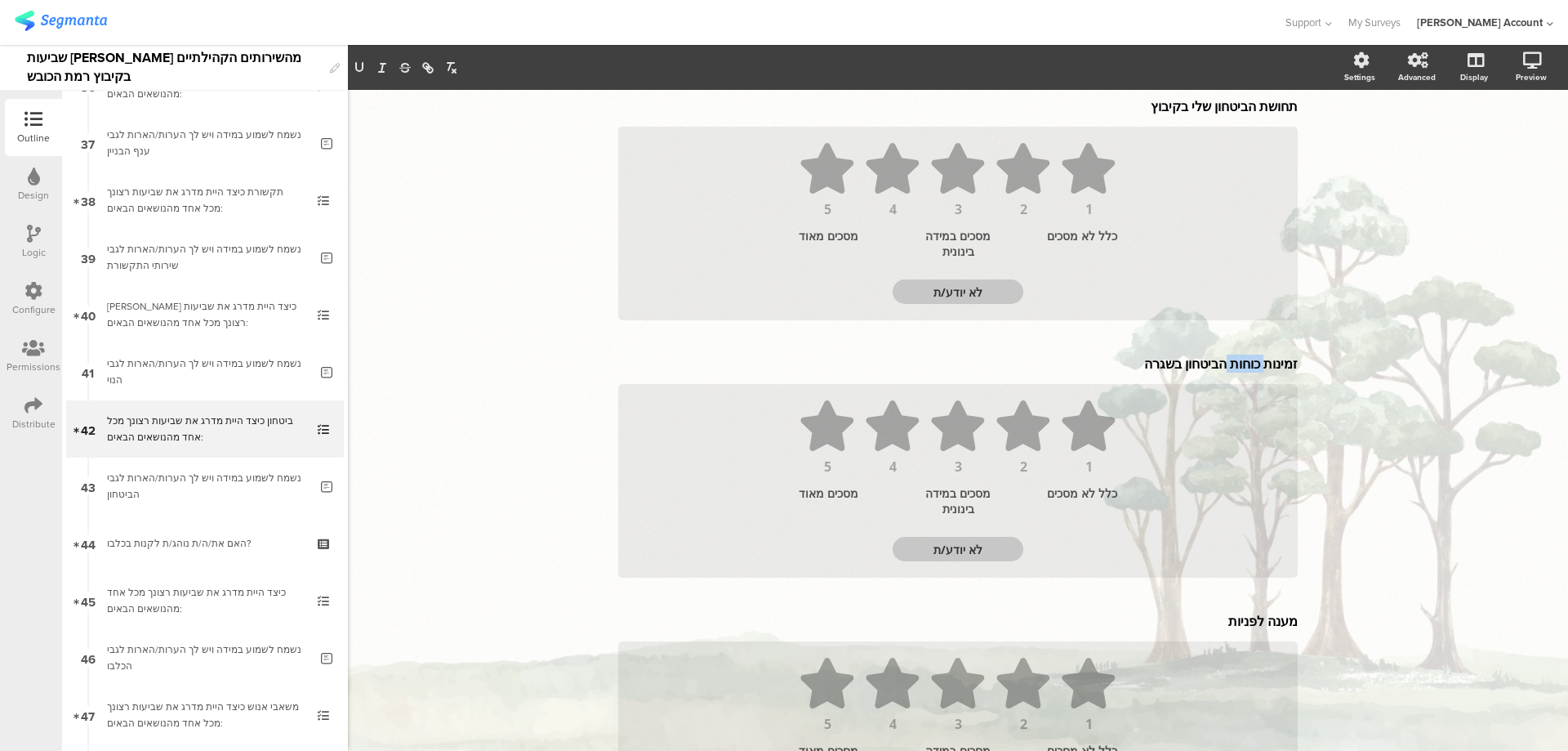
drag, startPoint x: 1217, startPoint y: 346, endPoint x: 1258, endPoint y: 347, distance: 41.0
click at [1258, 347] on div "שביעות רצון כללית מהביטחון בקיבוץ שביעות רצון כללית מהביטחון בקיבוץ 1 2 3 4 5 כ…" at bounding box center [958, 464] width 686 height 1262
